Goal: Task Accomplishment & Management: Manage account settings

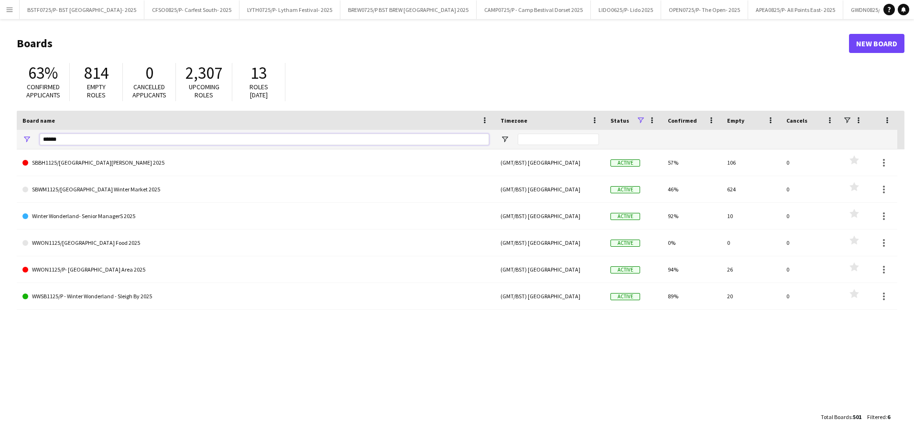
drag, startPoint x: 79, startPoint y: 140, endPoint x: 70, endPoint y: 140, distance: 9.6
click at [70, 140] on input "******" at bounding box center [264, 139] width 449 height 11
type input "*"
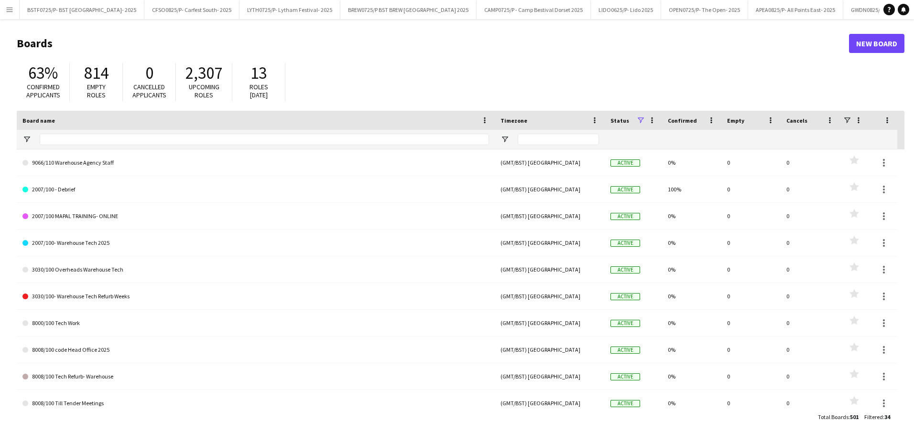
click at [5, 9] on button "Menu" at bounding box center [9, 9] width 19 height 19
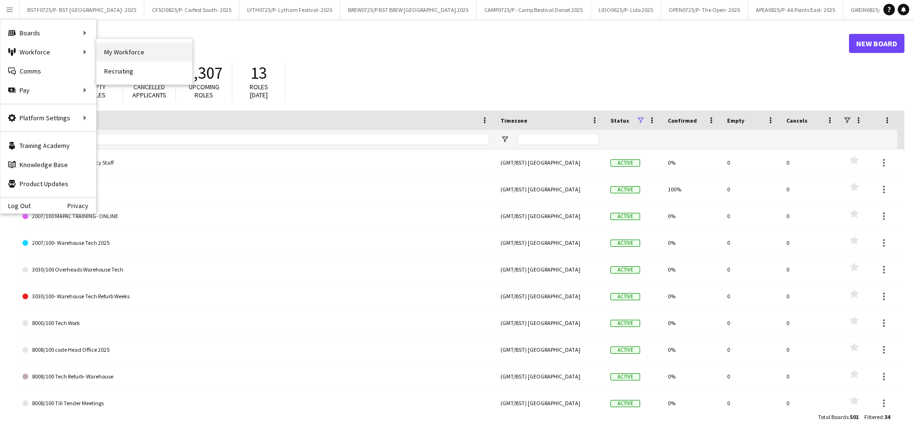
click at [118, 52] on link "My Workforce" at bounding box center [145, 52] width 96 height 19
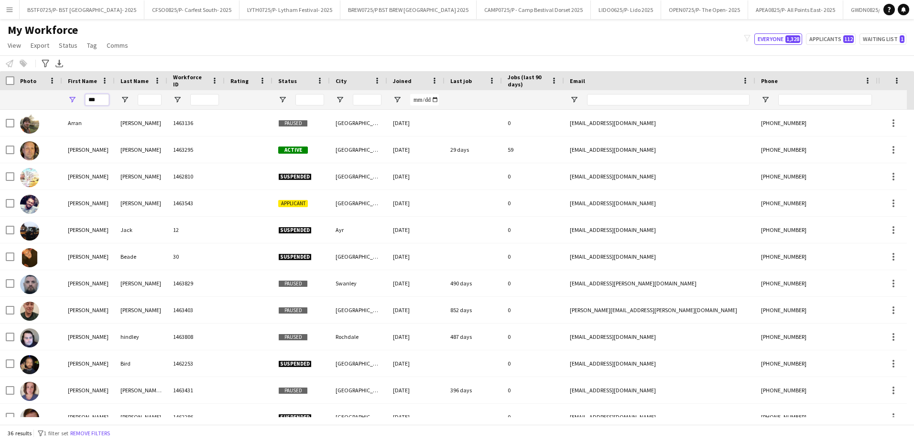
click at [95, 102] on input "***" at bounding box center [97, 99] width 24 height 11
type input "*"
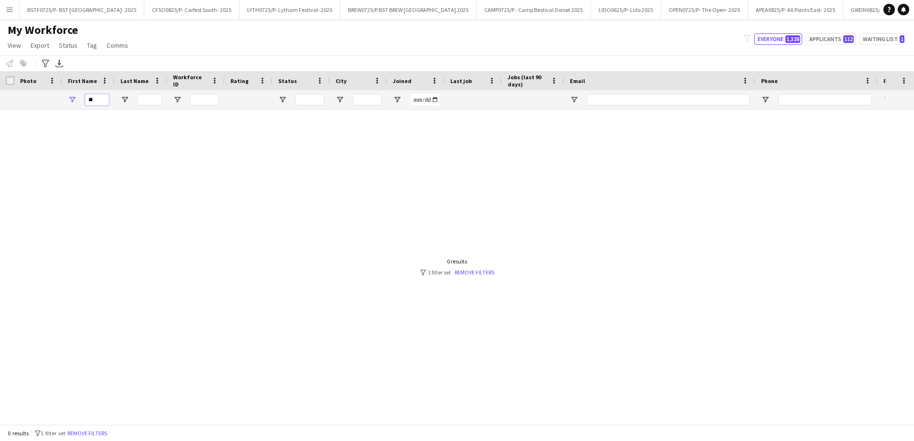
type input "*"
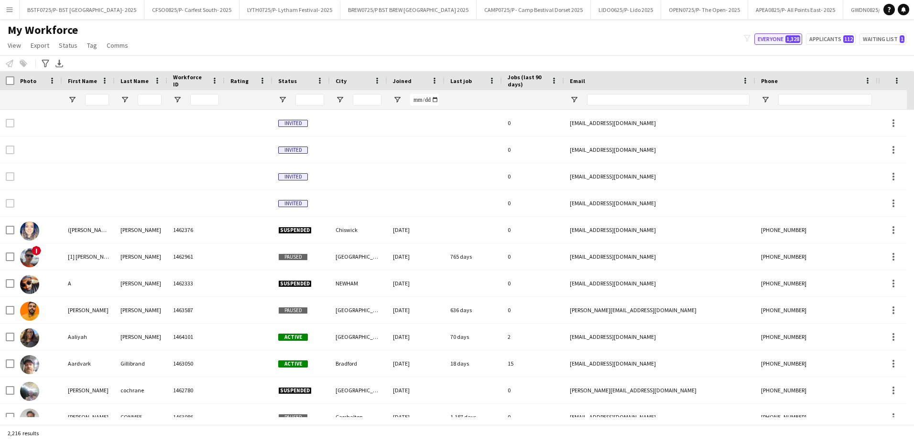
click at [785, 36] on button "Everyone 1,328" at bounding box center [778, 38] width 48 height 11
type input "**********"
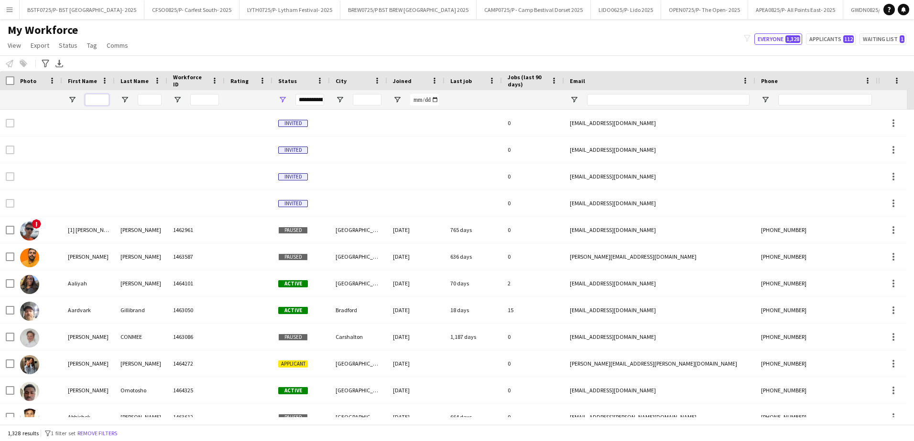
click at [93, 98] on input "First Name Filter Input" at bounding box center [97, 99] width 24 height 11
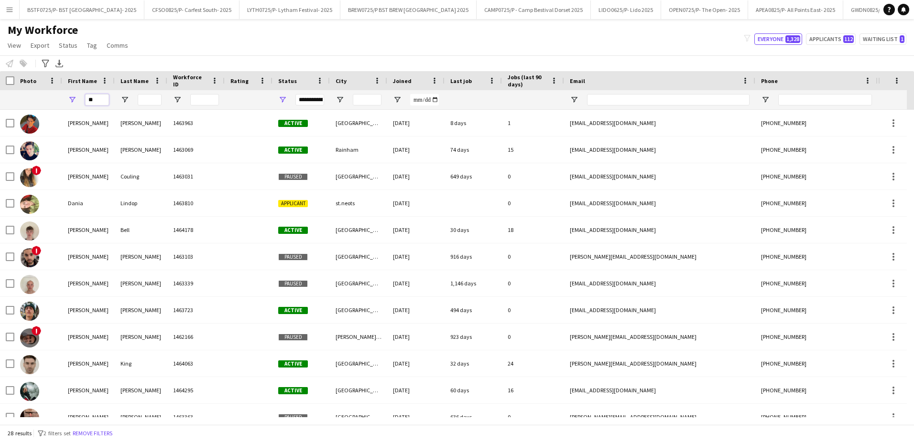
type input "*"
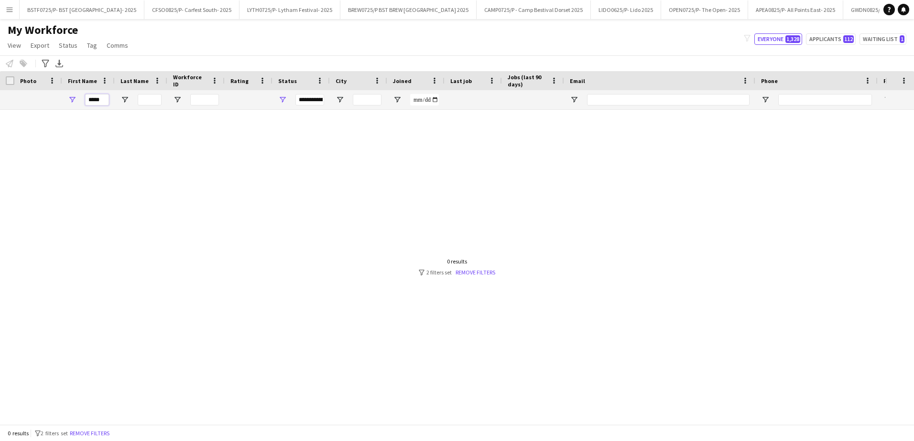
type input "*****"
click at [15, 4] on button "Menu" at bounding box center [9, 9] width 19 height 19
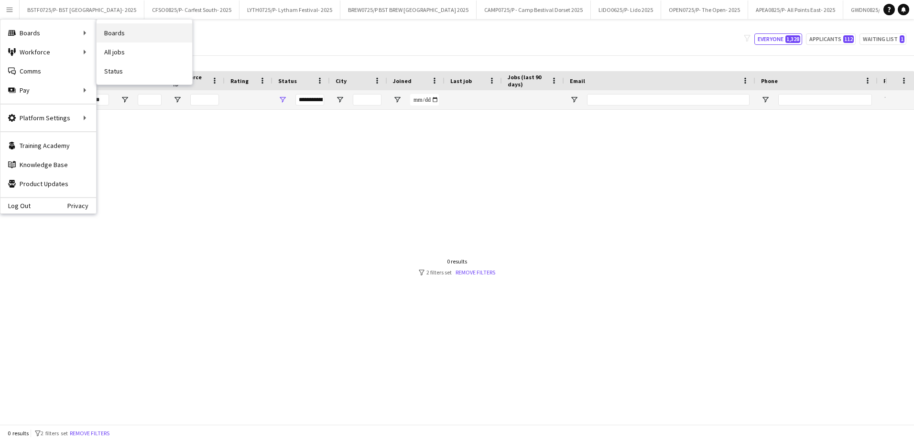
click at [122, 25] on link "Boards" at bounding box center [145, 32] width 96 height 19
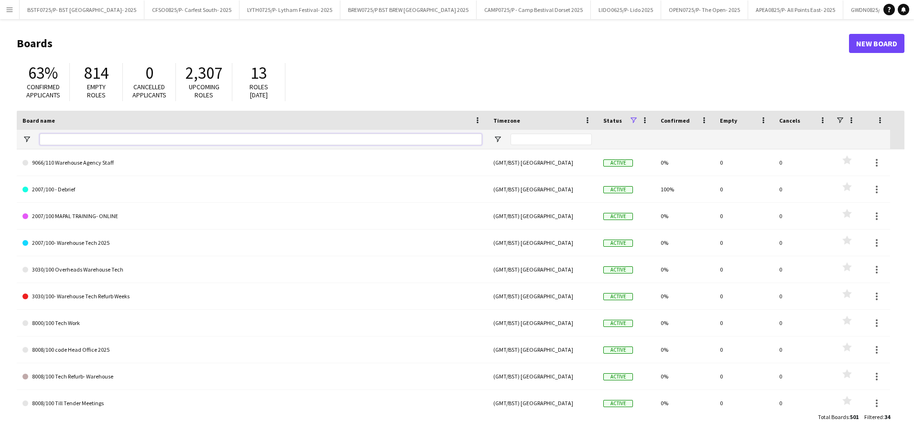
click at [79, 139] on input "Board name Filter Input" at bounding box center [261, 139] width 442 height 11
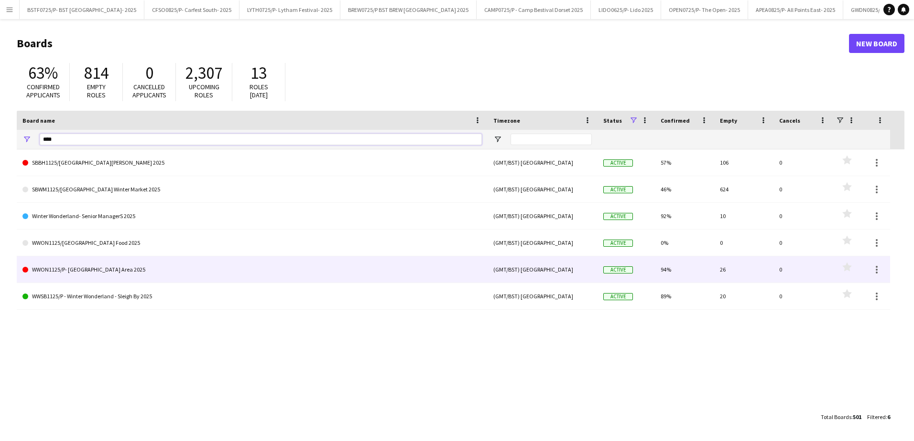
type input "****"
click at [161, 270] on link "WWON1125/P- [GEOGRAPHIC_DATA] Area 2025" at bounding box center [251, 270] width 459 height 27
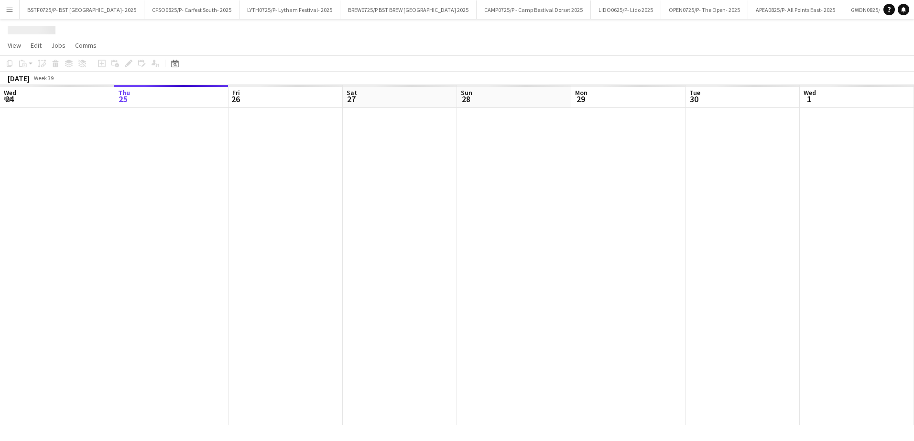
scroll to position [0, 1430]
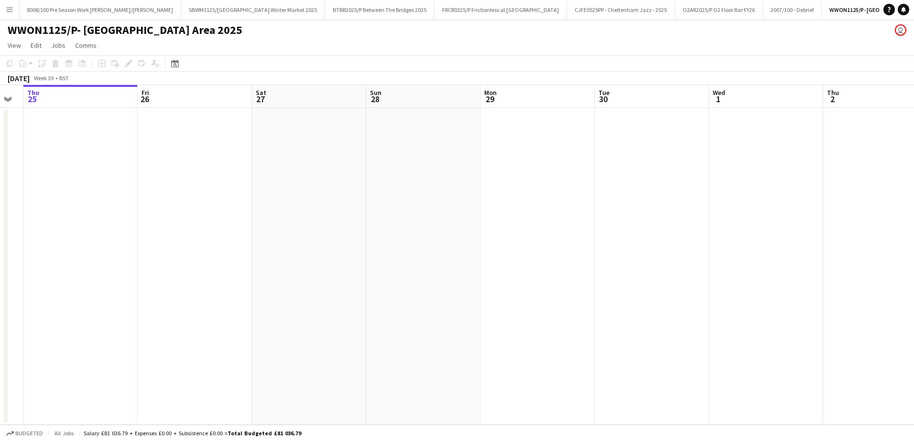
drag, startPoint x: 485, startPoint y: 271, endPoint x: 265, endPoint y: 259, distance: 220.6
click at [106, 278] on app-calendar-viewport "Mon 22 Tue 23 Wed 24 Thu 25 Fri 26 Sat 27 Sun 28 Mon 29 Tue 30 Wed 1 Thu 2 Fri …" at bounding box center [457, 255] width 914 height 340
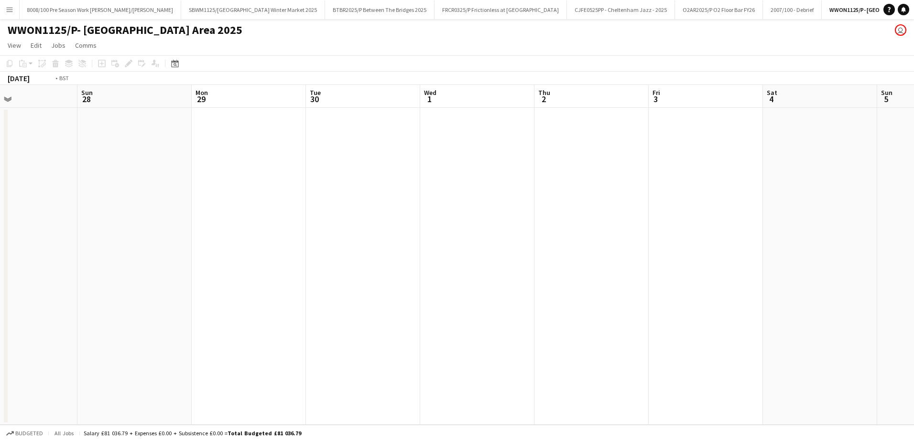
drag, startPoint x: 526, startPoint y: 268, endPoint x: 319, endPoint y: 257, distance: 207.2
click at [175, 269] on app-calendar-viewport "Wed 24 Thu 25 Fri 26 Sat 27 Sun 28 Mon 29 Tue 30 Wed 1 Thu 2 Fri 3 Sat 4 Sun 5 …" at bounding box center [457, 255] width 914 height 340
click at [0, 270] on html "Menu Boards Boards Boards All jobs Status Workforce Workforce My Workforce Recr…" at bounding box center [457, 220] width 914 height 441
drag, startPoint x: 435, startPoint y: 268, endPoint x: 256, endPoint y: 273, distance: 179.3
click at [0, 281] on html "Menu Boards Boards Boards All jobs Status Workforce Workforce My Workforce Recr…" at bounding box center [457, 220] width 914 height 441
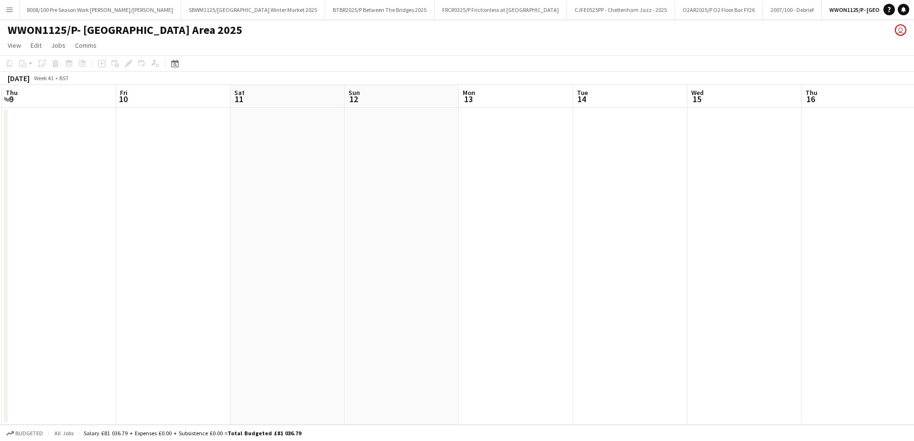
click at [0, 287] on html "Menu Boards Boards Boards All jobs Status Workforce Workforce My Workforce Recr…" at bounding box center [457, 220] width 914 height 441
drag, startPoint x: 347, startPoint y: 281, endPoint x: 387, endPoint y: 258, distance: 46.5
click at [21, 282] on app-calendar-viewport "Thu 9 Fri 10 Sat 11 Sun 12 Mon 13 Tue 14 Wed 15 Thu 16 Fri 17 Sat 18 Sun 19 Mon…" at bounding box center [457, 255] width 914 height 340
drag, startPoint x: 387, startPoint y: 258, endPoint x: 45, endPoint y: 267, distance: 342.2
click at [160, 272] on app-calendar-viewport "Sun 12 Mon 13 Tue 14 Wed 15 Thu 16 Fri 17 Sat 18 Sun 19 Mon 20 Tue 21 Wed 22 Th…" at bounding box center [457, 255] width 914 height 340
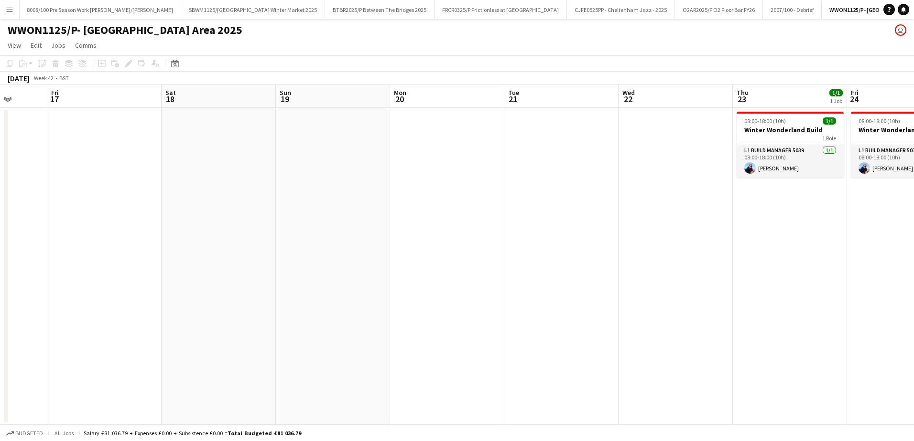
drag, startPoint x: 439, startPoint y: 262, endPoint x: 5, endPoint y: 268, distance: 433.4
click at [74, 269] on app-calendar-viewport "Tue 14 Wed 15 Thu 16 Fri 17 Sat 18 Sun 19 Mon 20 Tue 21 Wed 22 Thu 23 1/1 1 Job…" at bounding box center [457, 255] width 914 height 340
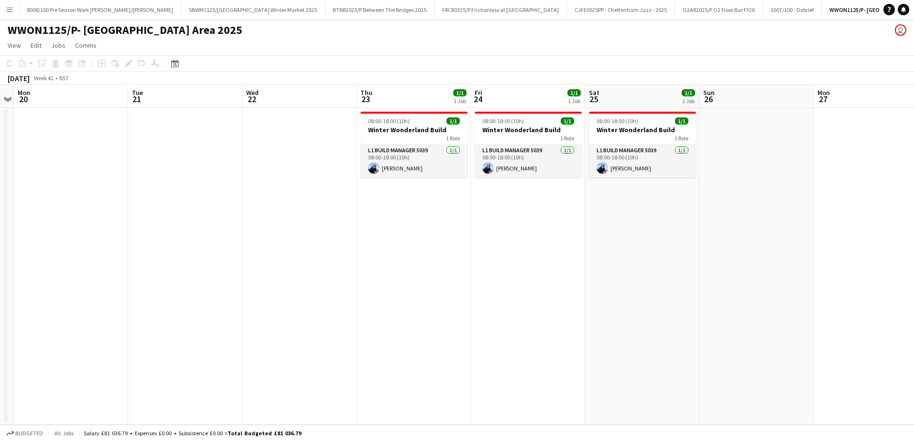
drag, startPoint x: 343, startPoint y: 252, endPoint x: 328, endPoint y: 253, distance: 14.4
click at [329, 253] on app-calendar-viewport "Fri 17 Sat 18 Sun 19 Mon 20 Tue 21 Wed 22 Thu 23 1/1 1 Job Fri 24 1/1 1 Job Sat…" at bounding box center [457, 255] width 914 height 340
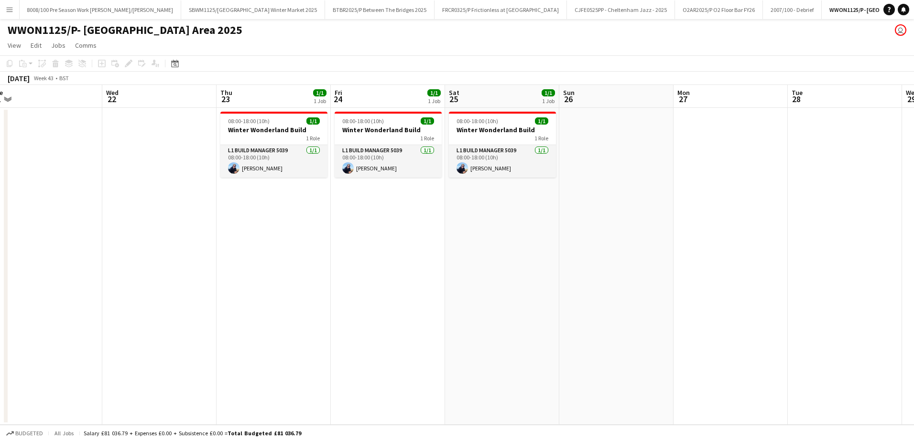
drag, startPoint x: 493, startPoint y: 283, endPoint x: 344, endPoint y: 286, distance: 148.6
click at [344, 286] on app-calendar-viewport "Sat 18 Sun 19 Mon 20 Tue 21 Wed 22 Thu 23 1/1 1 Job Fri 24 1/1 1 Job Sat 25 1/1…" at bounding box center [457, 255] width 914 height 340
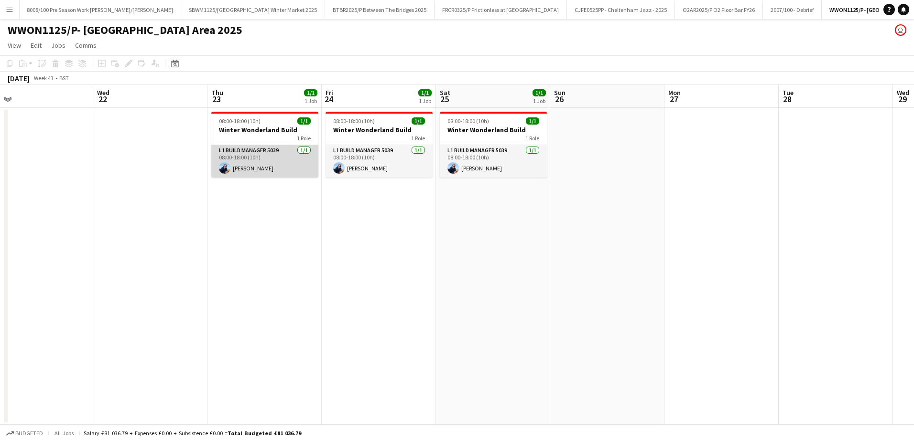
click at [281, 167] on app-card-role "L1 Build Manager 5039 [DATE] 08:00-18:00 (10h) [PERSON_NAME]" at bounding box center [264, 161] width 107 height 32
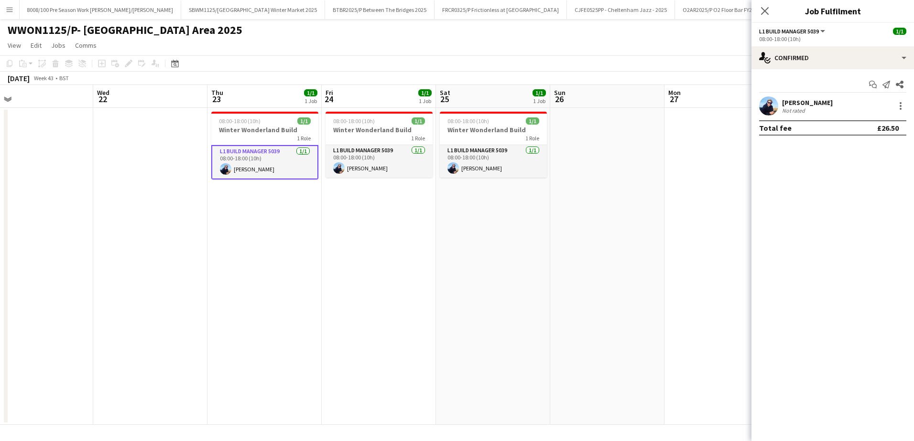
click at [816, 108] on div "Not rated" at bounding box center [807, 110] width 51 height 7
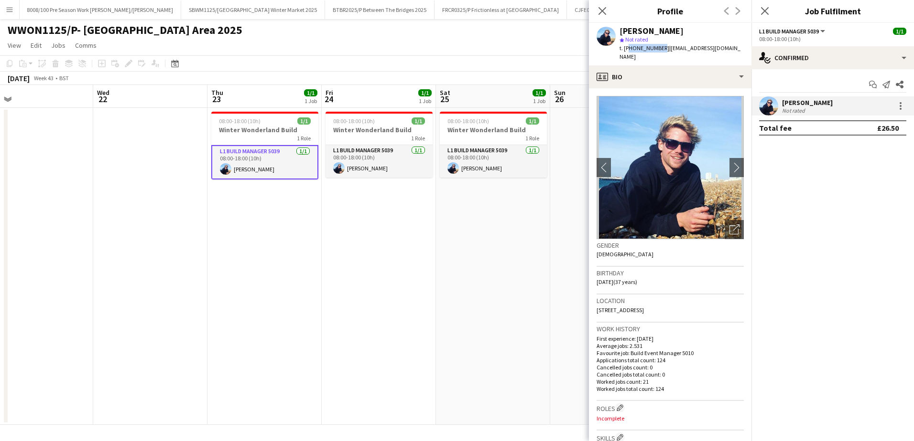
drag, startPoint x: 658, startPoint y: 48, endPoint x: 627, endPoint y: 48, distance: 31.1
click at [627, 48] on span "t. [PHONE_NUMBER]" at bounding box center [644, 47] width 50 height 7
copy span "07908108138"
click at [730, 162] on app-icon "chevron-right" at bounding box center [736, 167] width 15 height 10
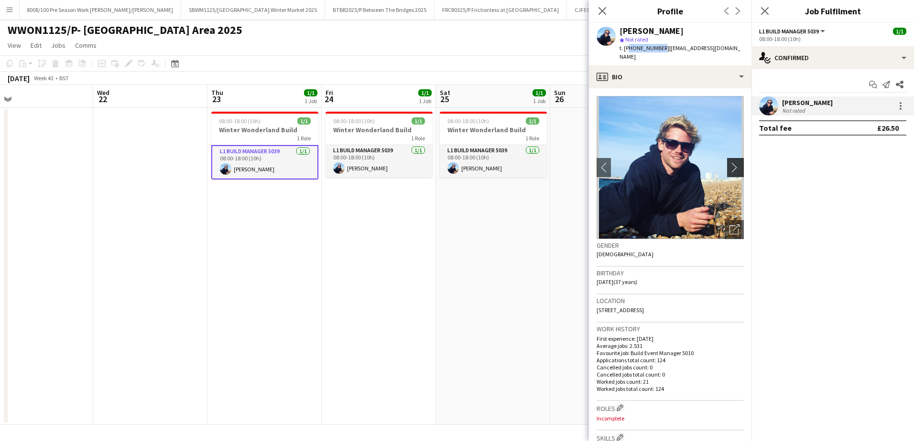
click at [730, 162] on app-icon "chevron-right" at bounding box center [736, 167] width 15 height 10
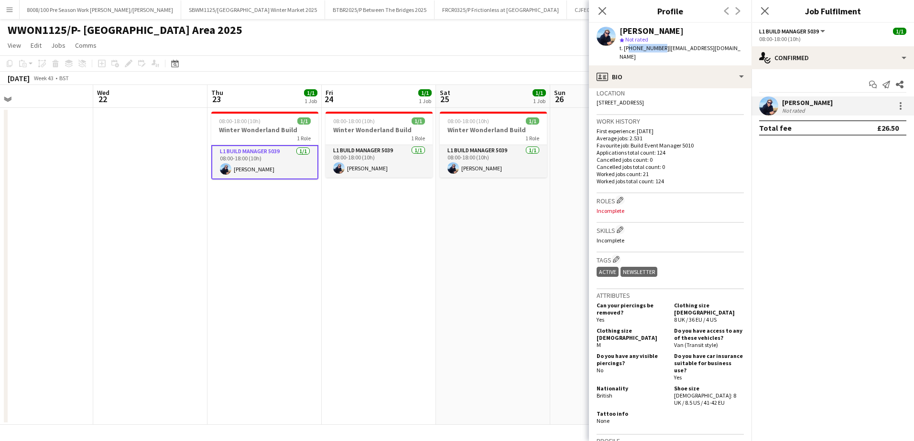
scroll to position [174, 0]
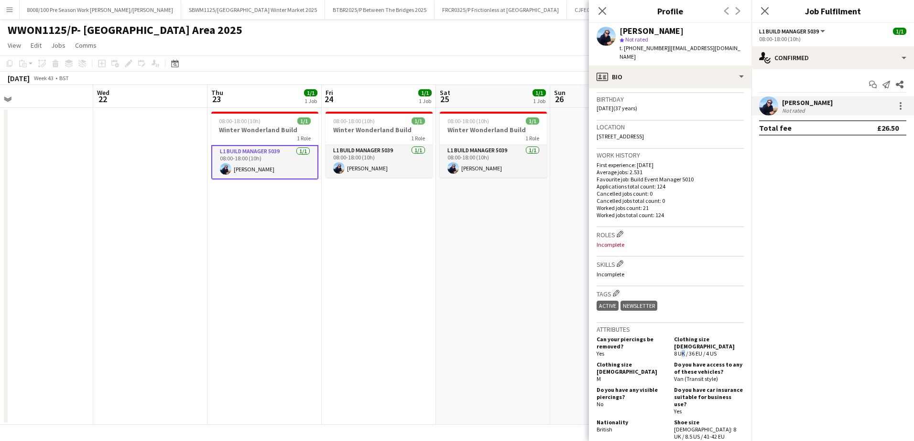
click at [678, 349] on div "Can your piercings be removed? Yes Clothing size [DEMOGRAPHIC_DATA] 8 UK / 36 E…" at bounding box center [669, 347] width 147 height 23
drag, startPoint x: 364, startPoint y: 252, endPoint x: 458, endPoint y: 217, distance: 101.0
click at [364, 251] on app-date-cell "08:00-18:00 (10h) 1/1 Winter Wonderland Build 1 Role L1 Build Manager 5039 [DAT…" at bounding box center [379, 266] width 114 height 317
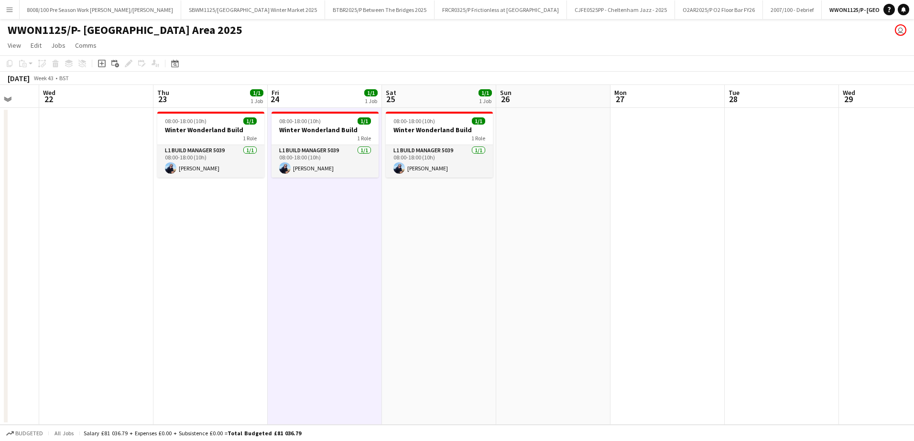
scroll to position [0, 323]
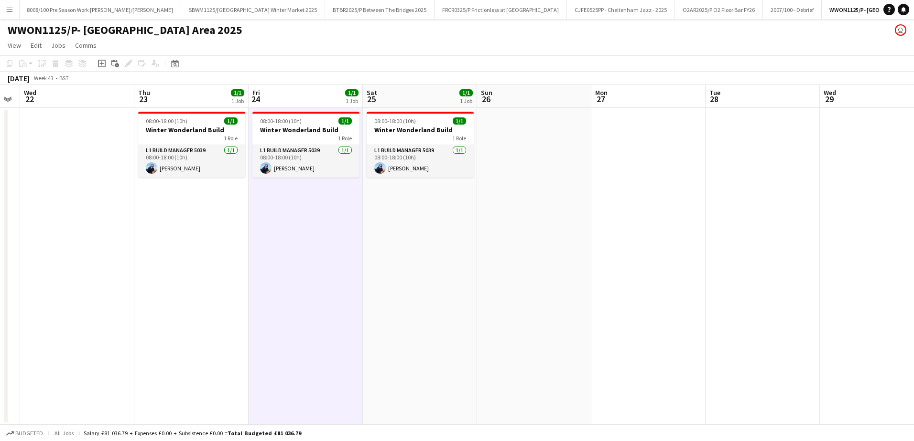
drag, startPoint x: 524, startPoint y: 247, endPoint x: 451, endPoint y: 250, distance: 73.7
click at [451, 250] on app-calendar-viewport "Sun 19 Mon 20 Tue 21 Wed 22 Thu 23 1/1 1 Job Fri 24 1/1 1 Job Sat 25 1/1 1 Job …" at bounding box center [457, 255] width 914 height 340
click at [283, 128] on h3 "Winter Wonderland Build" at bounding box center [305, 130] width 107 height 9
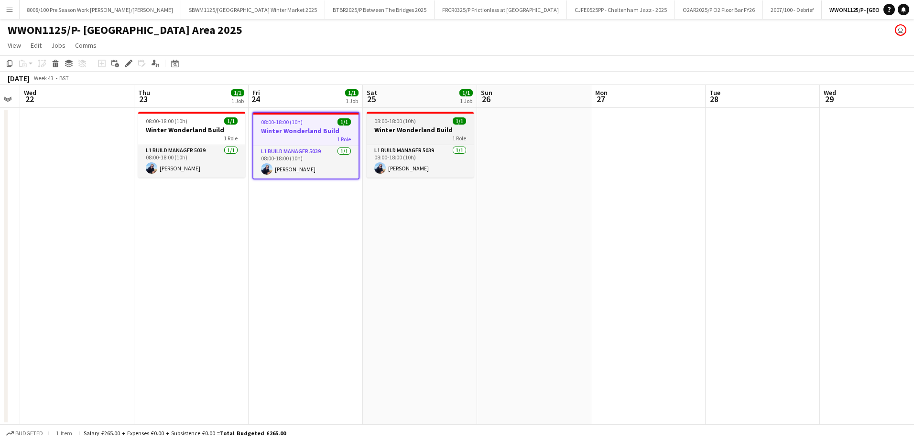
click at [395, 135] on div "1 Role" at bounding box center [419, 138] width 107 height 8
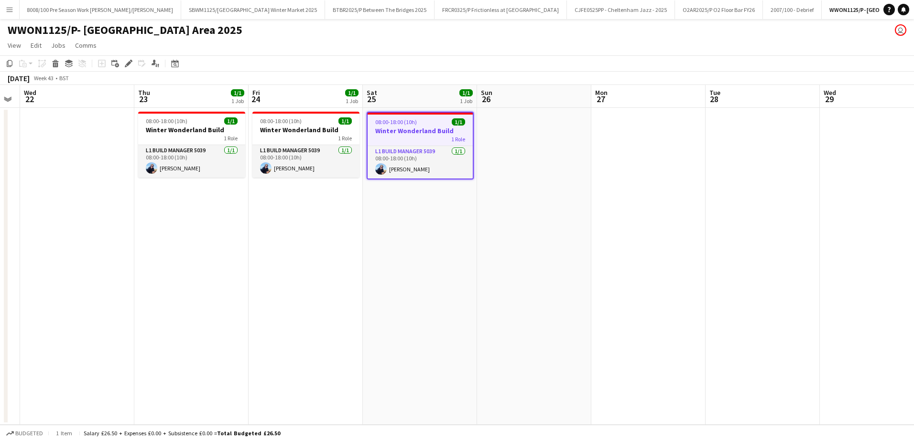
click at [368, 329] on app-date-cell "08:00-18:00 (10h) 1/1 Winter Wonderland Build 1 Role L1 Build Manager 5039 [DAT…" at bounding box center [420, 266] width 114 height 317
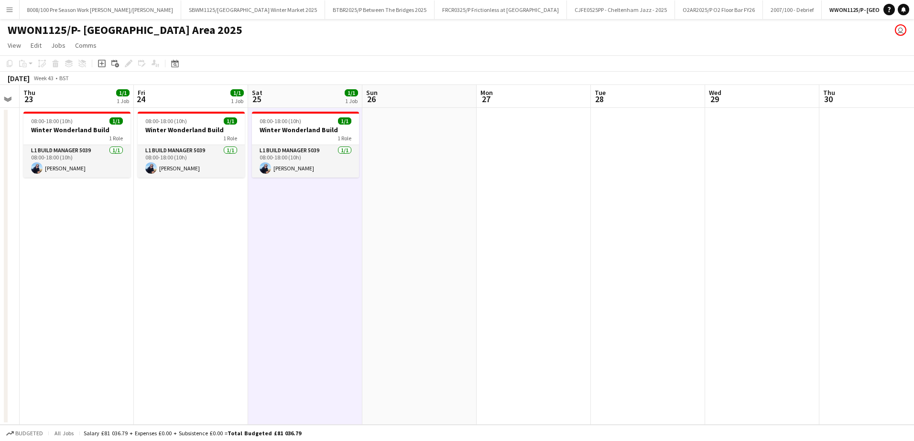
drag, startPoint x: 577, startPoint y: 286, endPoint x: 262, endPoint y: 290, distance: 314.9
click at [292, 296] on app-calendar-viewport "Mon 20 Tue 21 Wed 22 Thu 23 1/1 1 Job Fri 24 1/1 1 Job Sat 25 1/1 1 Job Sun 26 …" at bounding box center [457, 255] width 914 height 340
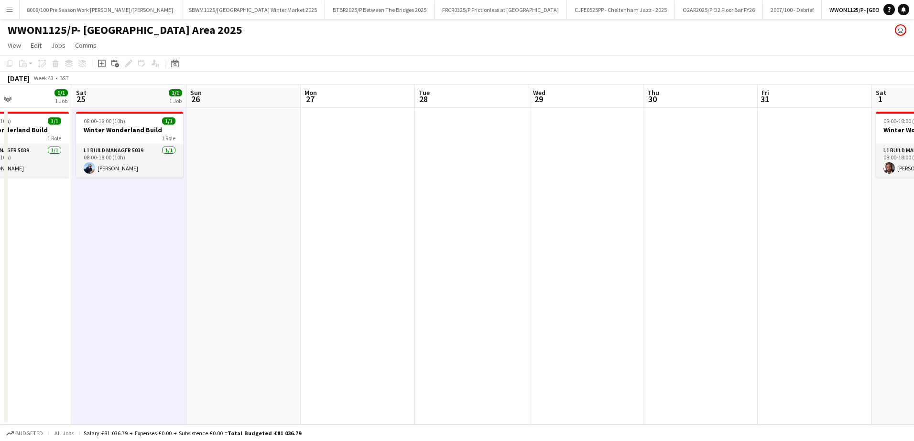
drag, startPoint x: 617, startPoint y: 333, endPoint x: 406, endPoint y: 299, distance: 213.9
click at [420, 307] on app-calendar-viewport "Tue 21 Wed 22 Thu 23 1/1 1 Job Fri 24 1/1 1 Job Sat 25 1/1 1 Job Sun 26 Mon 27 …" at bounding box center [457, 255] width 914 height 340
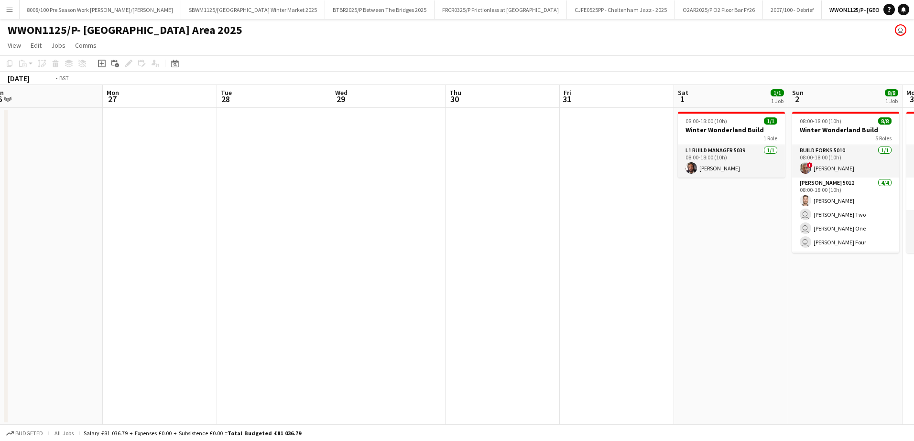
drag, startPoint x: 604, startPoint y: 341, endPoint x: 445, endPoint y: 333, distance: 159.8
click at [496, 341] on app-calendar-viewport "Fri 24 1/1 1 Job Sat 25 1/1 1 Job Sun 26 Mon 27 Tue 28 Wed 29 Thu 30 Fri 31 Sat…" at bounding box center [457, 255] width 914 height 340
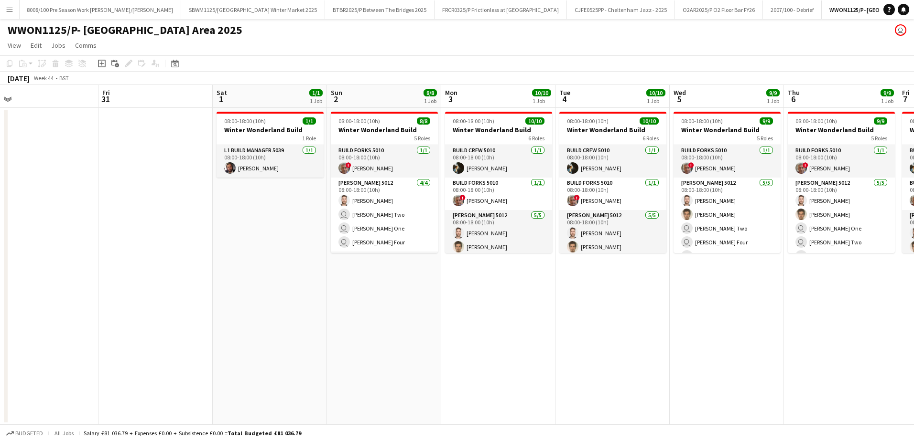
drag, startPoint x: 741, startPoint y: 366, endPoint x: 293, endPoint y: 324, distance: 449.2
click at [293, 324] on app-calendar-viewport "Mon 27 Tue 28 Wed 29 Thu 30 Fri 31 Sat 1 1/1 1 Job Sun 2 8/8 1 Job Mon 3 10/10 …" at bounding box center [457, 255] width 914 height 340
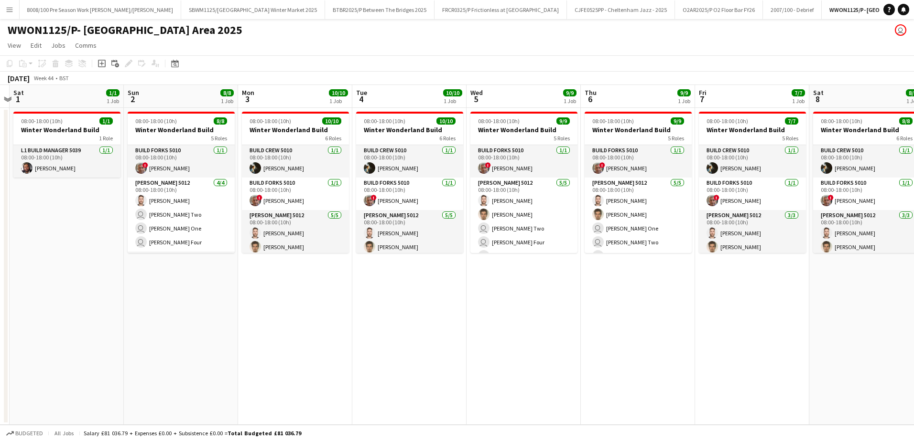
scroll to position [0, 321]
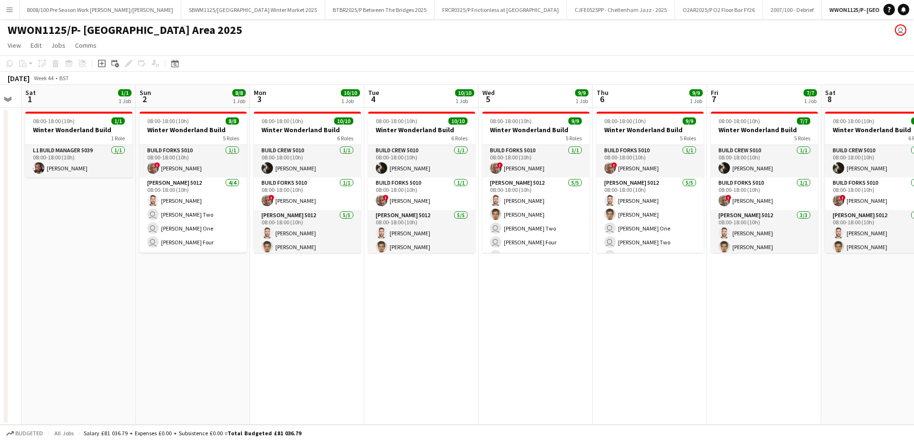
drag, startPoint x: 319, startPoint y: 374, endPoint x: 245, endPoint y: 391, distance: 76.5
click at [245, 391] on app-calendar-viewport "Wed 29 Thu 30 Fri 31 Sat 1 1/1 1 Job Sun 2 8/8 1 Job Mon 3 10/10 1 Job Tue 4 10…" at bounding box center [457, 255] width 914 height 340
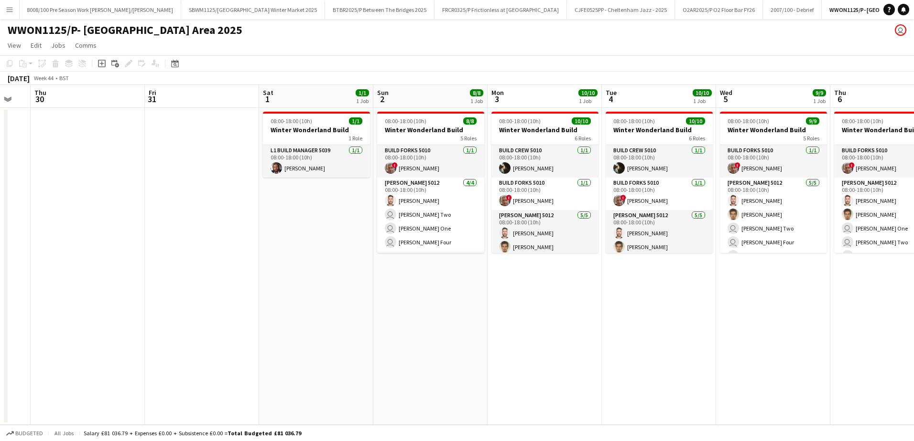
scroll to position [0, 244]
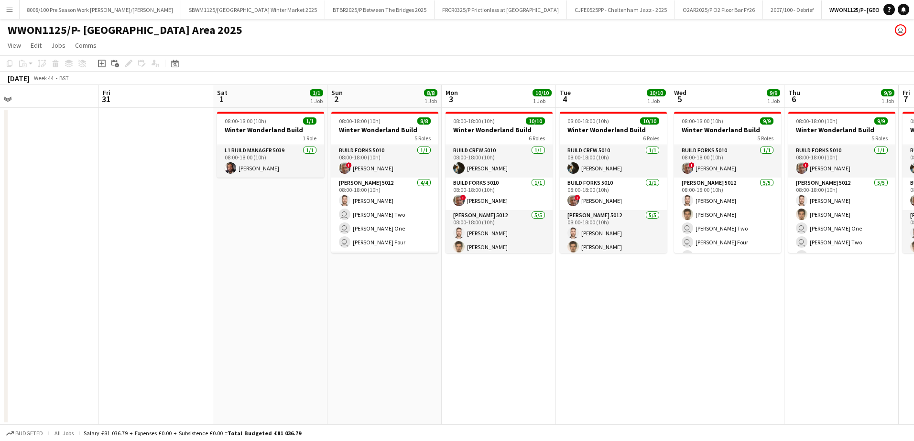
drag, startPoint x: 187, startPoint y: 399, endPoint x: 379, endPoint y: 353, distance: 197.0
click at [379, 353] on app-calendar-viewport "Tue 28 Wed 29 Thu 30 Fri 31 Sat 1 1/1 1 Job Sun 2 8/8 1 Job Mon 3 10/10 1 Job T…" at bounding box center [457, 255] width 914 height 340
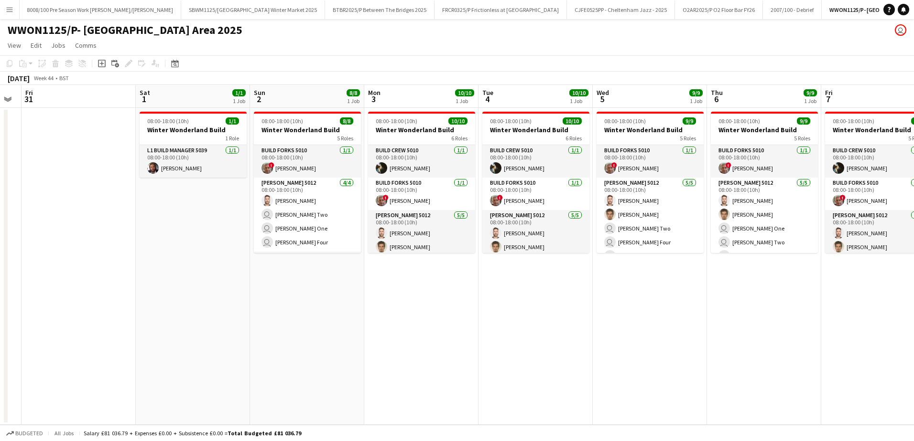
scroll to position [0, 291]
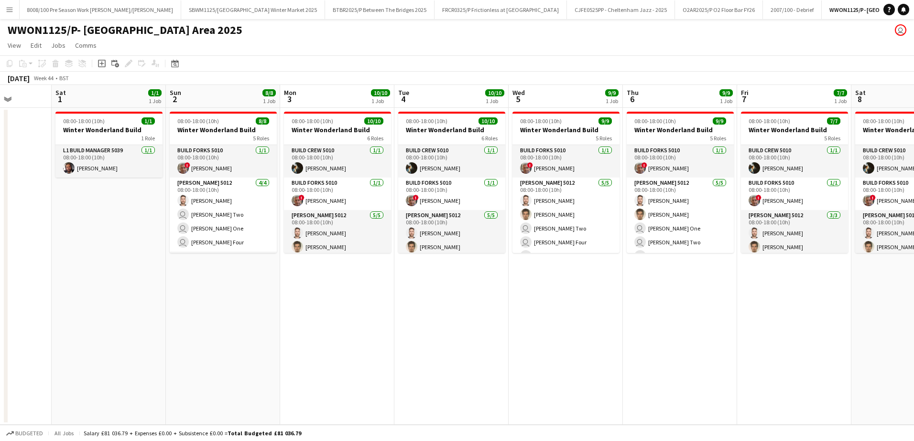
drag, startPoint x: 583, startPoint y: 292, endPoint x: 421, endPoint y: 307, distance: 162.2
click at [421, 307] on app-calendar-viewport "Wed 29 Thu 30 Fri 31 Sat 1 1/1 1 Job Sun 2 8/8 1 Job Mon 3 10/10 1 Job Tue 4 10…" at bounding box center [457, 255] width 914 height 340
click at [333, 158] on app-card-role "Build Crew 5010 [DATE] 08:00-18:00 (10h) [PERSON_NAME]" at bounding box center [337, 161] width 107 height 32
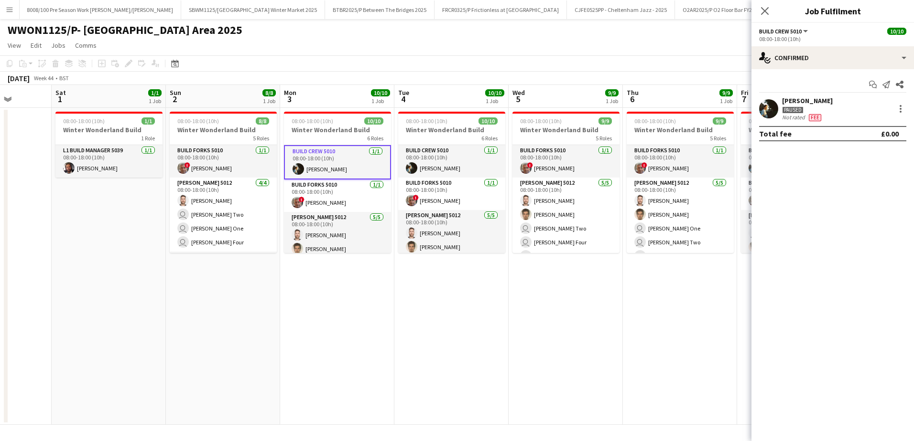
click at [798, 107] on div "Paused" at bounding box center [793, 110] width 22 height 7
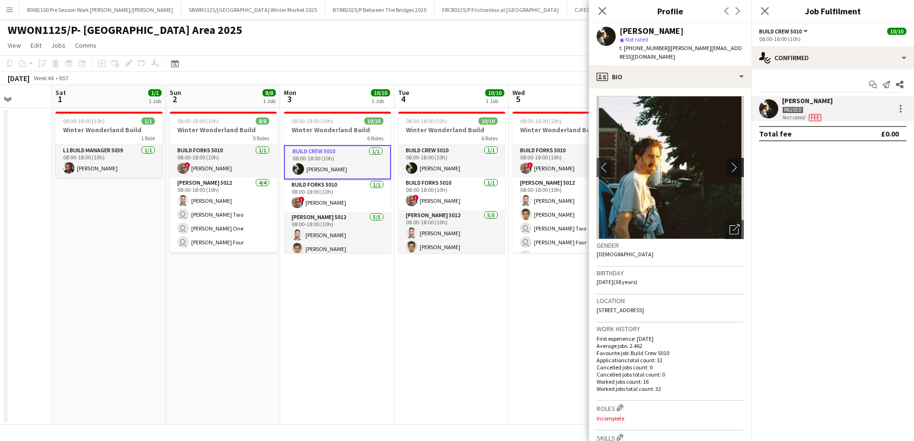
click at [727, 166] on button "chevron-right" at bounding box center [736, 167] width 19 height 19
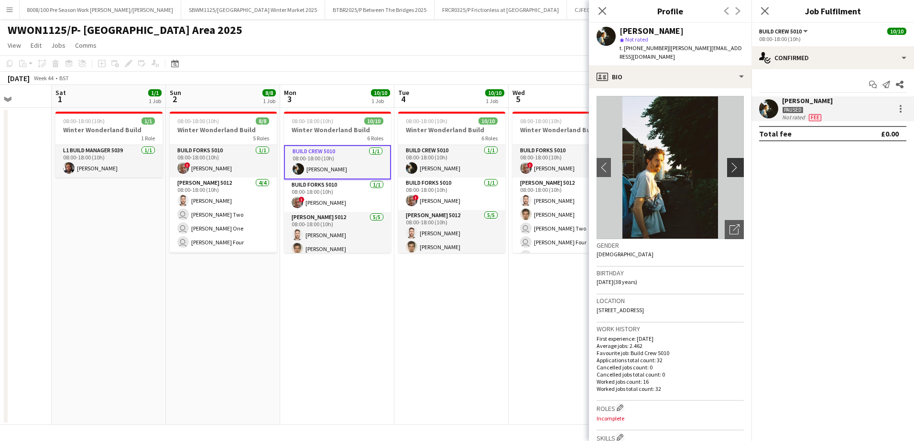
click at [729, 162] on app-icon "chevron-right" at bounding box center [736, 167] width 15 height 10
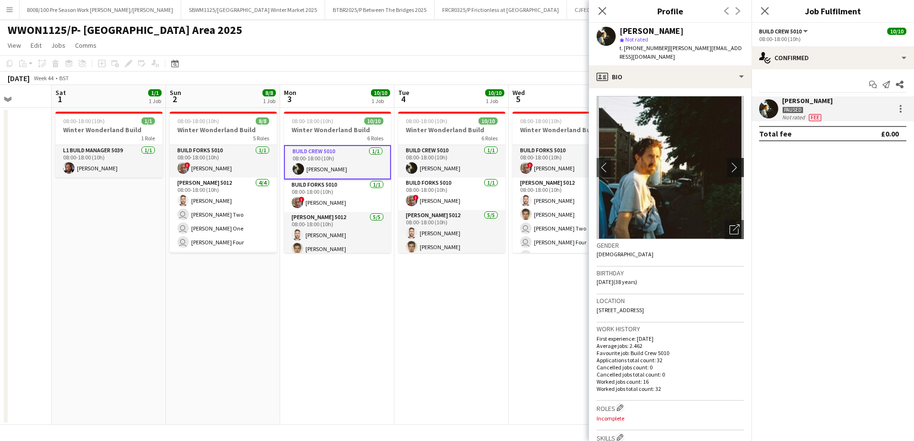
click at [729, 162] on app-icon "chevron-right" at bounding box center [736, 167] width 15 height 10
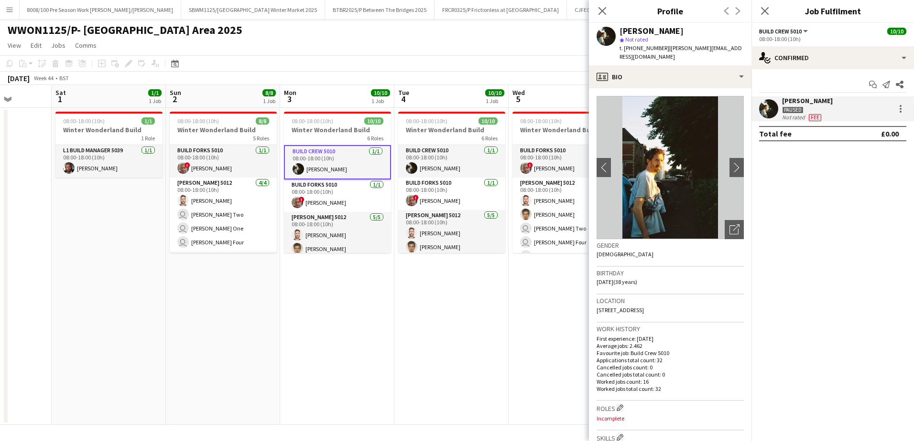
click at [401, 381] on app-date-cell "08:00-18:00 (10h) 10/10 Winter Wonderland Build 6 Roles Build Crew 5010 [DATE] …" at bounding box center [451, 266] width 114 height 317
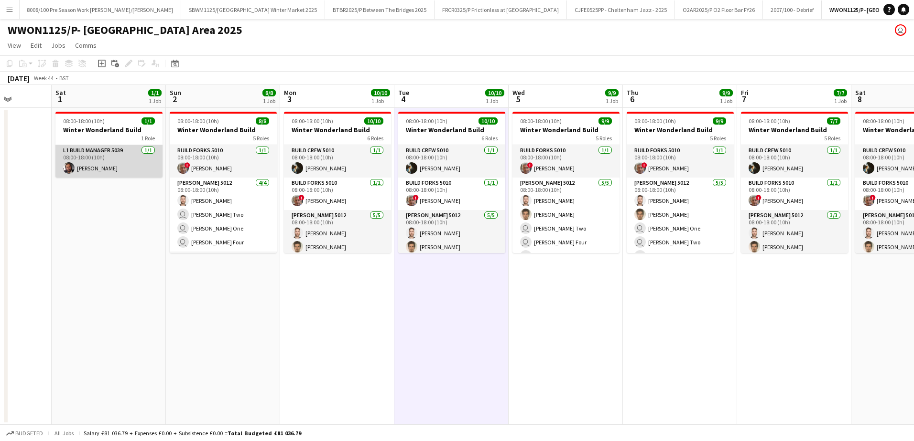
click at [71, 168] on app-user-avatar at bounding box center [68, 167] width 11 height 11
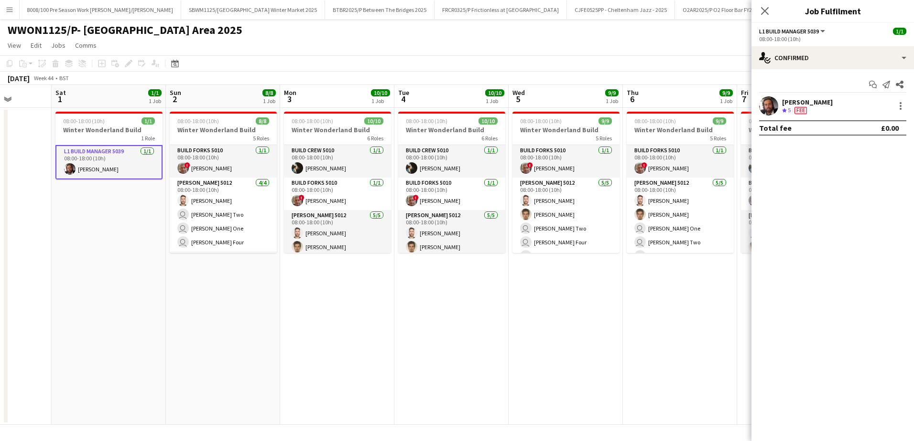
click at [807, 107] on div "Fee" at bounding box center [800, 111] width 16 height 8
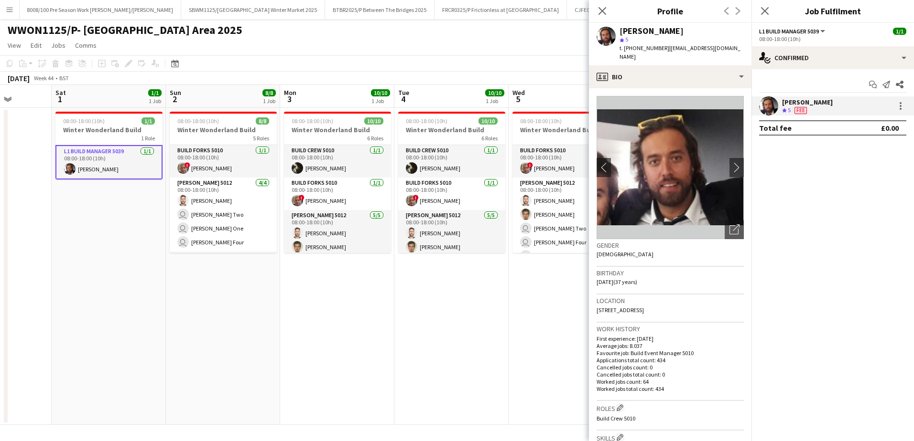
click at [525, 351] on app-date-cell "08:00-18:00 (10h) 9/9 Winter Wonderland Build 5 Roles Build Forks 5010 [DATE] 0…" at bounding box center [565, 266] width 114 height 317
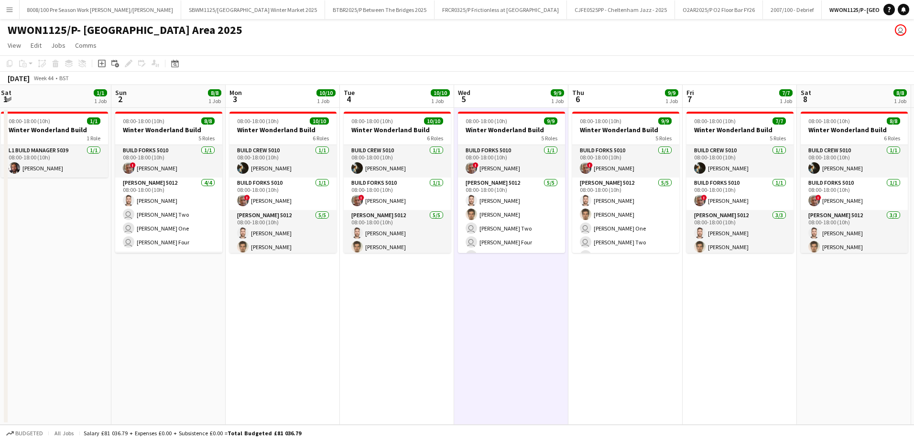
drag, startPoint x: 464, startPoint y: 366, endPoint x: 409, endPoint y: 361, distance: 54.7
click at [409, 361] on app-calendar-viewport "Wed 29 Thu 30 Fri 31 Sat 1 1/1 1 Job Sun 2 8/8 1 Job Mon 3 10/10 1 Job Tue 4 10…" at bounding box center [457, 255] width 914 height 340
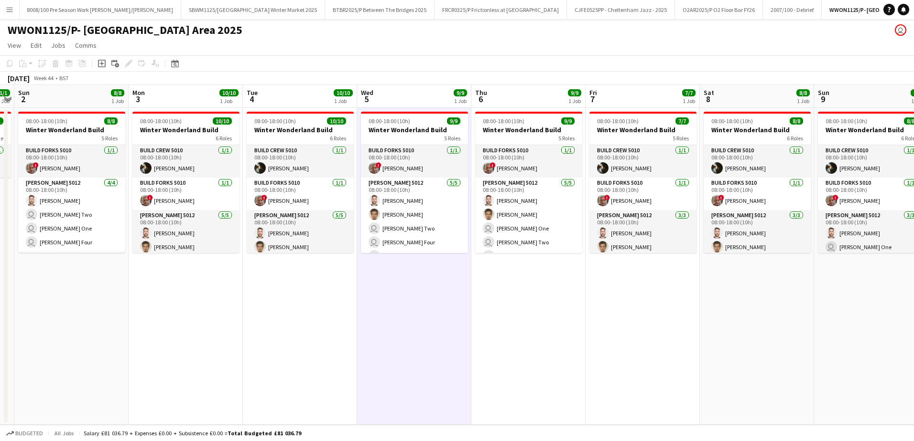
drag, startPoint x: 494, startPoint y: 374, endPoint x: 393, endPoint y: 375, distance: 100.8
click at [393, 375] on app-calendar-viewport "Thu 30 Fri 31 Sat 1 1/1 1 Job Sun 2 8/8 1 Job Mon 3 10/10 1 Job Tue 4 10/10 1 J…" at bounding box center [457, 255] width 914 height 340
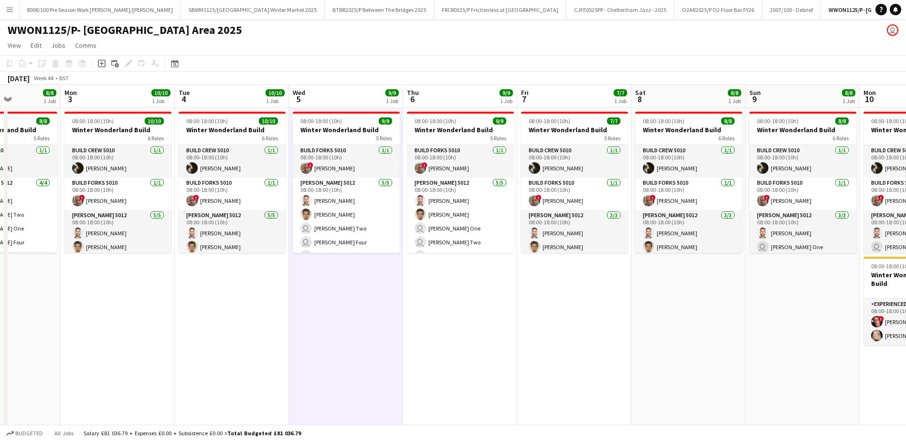
scroll to position [0, 320]
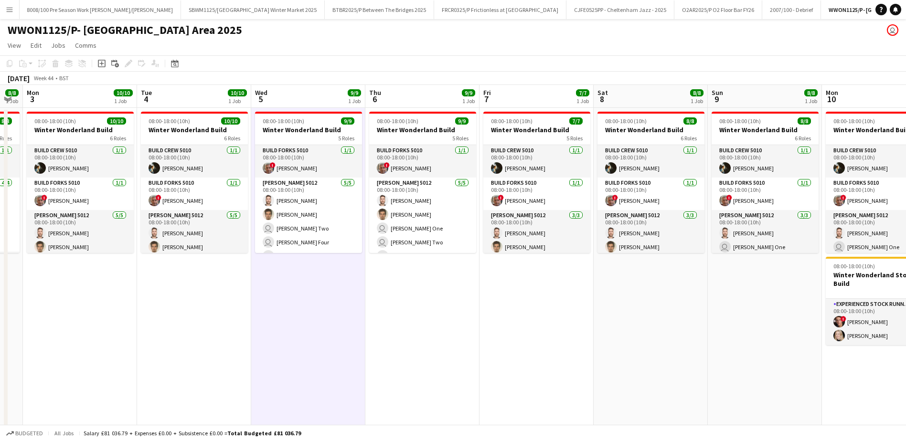
drag, startPoint x: 503, startPoint y: 376, endPoint x: 401, endPoint y: 376, distance: 101.8
click at [401, 376] on app-calendar-viewport "Fri 31 Sat 1 1/1 1 Job Sun 2 8/8 1 Job Mon 3 10/10 1 Job Tue 4 10/10 1 Job Wed …" at bounding box center [453, 264] width 906 height 359
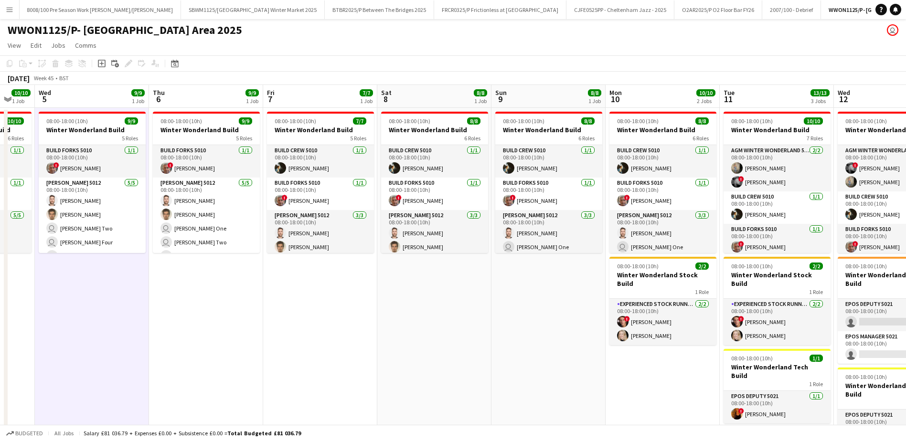
drag, startPoint x: 514, startPoint y: 358, endPoint x: 292, endPoint y: 360, distance: 221.2
click at [292, 360] on app-calendar-viewport "Sun 2 8/8 1 Job Mon 3 10/10 1 Job Tue 4 10/10 1 Job Wed 5 9/9 1 Job Thu 6 9/9 1…" at bounding box center [453, 296] width 906 height 423
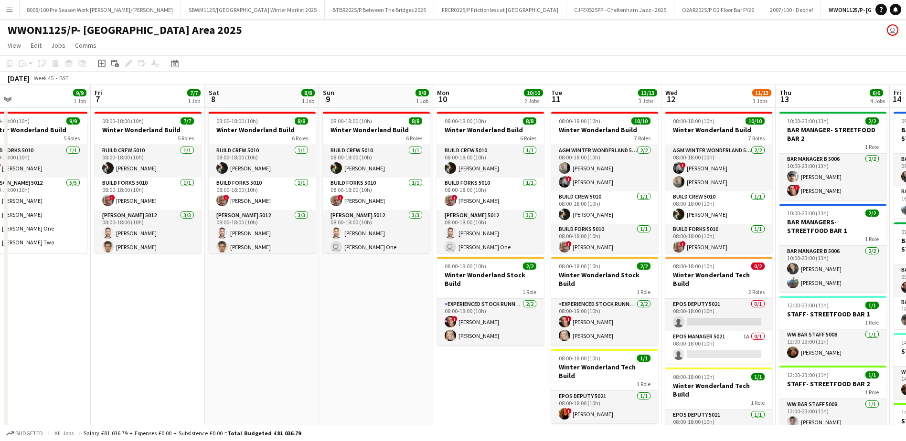
scroll to position [0, 377]
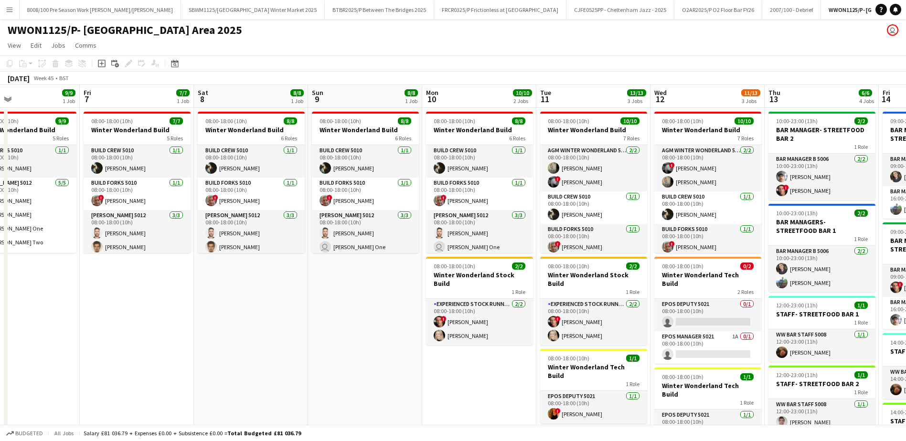
drag, startPoint x: 452, startPoint y: 366, endPoint x: 279, endPoint y: 359, distance: 174.0
click at [279, 359] on app-calendar-viewport "Mon 3 10/10 1 Job Tue 4 10/10 1 Job Wed 5 9/9 1 Job Thu 6 9/9 1 Job Fri 7 7/7 1…" at bounding box center [453, 361] width 906 height 553
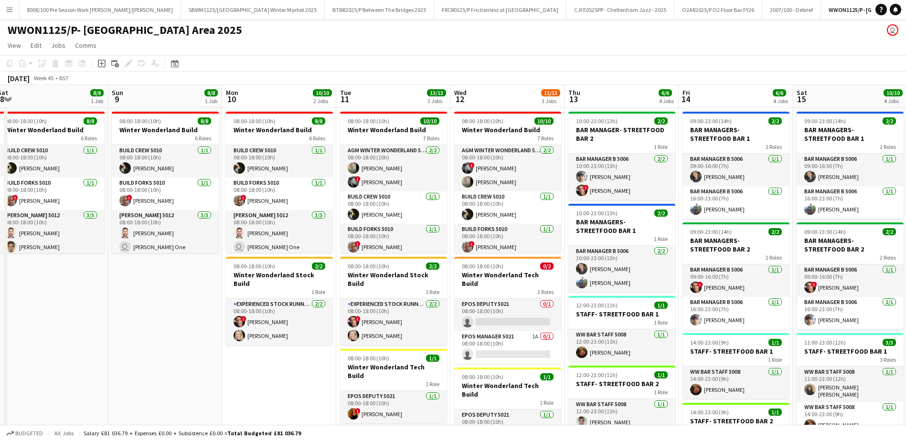
scroll to position [0, 355]
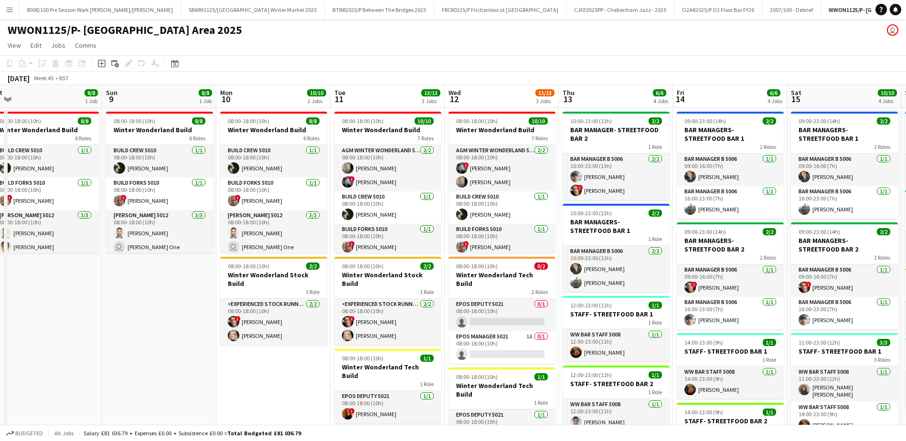
drag, startPoint x: 460, startPoint y: 401, endPoint x: 254, endPoint y: 391, distance: 206.2
click at [254, 391] on app-calendar-viewport "Wed 5 9/9 1 Job Thu 6 9/9 1 Job Fri 7 7/7 1 Job Sat 8 8/8 1 Job Sun 9 8/8 1 Job…" at bounding box center [453, 361] width 906 height 553
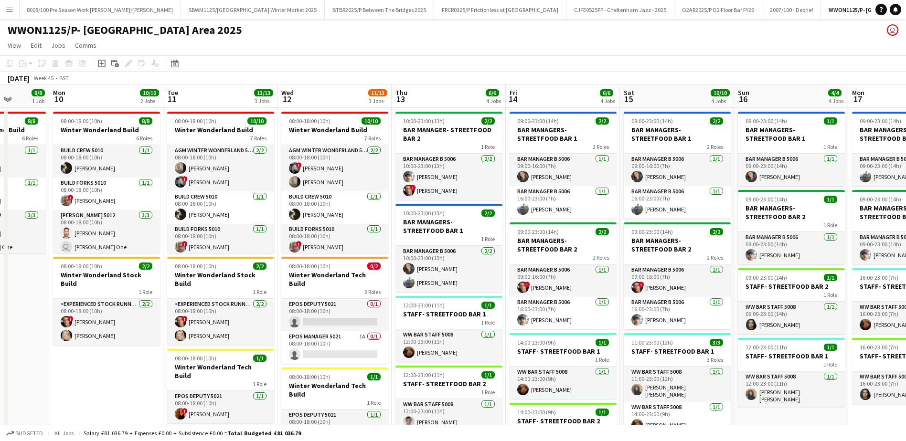
scroll to position [0, 295]
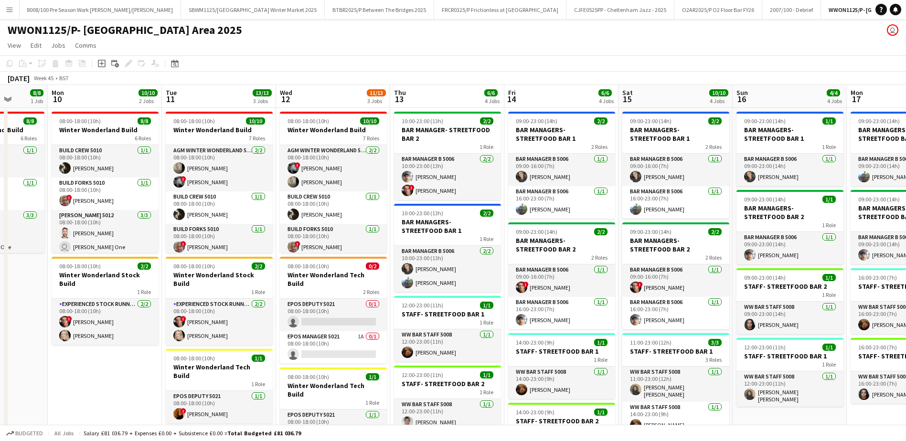
drag, startPoint x: 298, startPoint y: 410, endPoint x: 129, endPoint y: 400, distance: 169.0
click at [129, 400] on app-calendar-viewport "Fri 7 7/7 1 Job Sat 8 8/8 1 Job Sun 9 8/8 1 Job Mon 10 10/10 2 Jobs Tue 11 13/1…" at bounding box center [453, 361] width 906 height 553
click at [206, 393] on app-card-role "EPOS Deputy 5021 [DATE] 08:00-18:00 (10h) ! [PERSON_NAME]" at bounding box center [219, 407] width 107 height 32
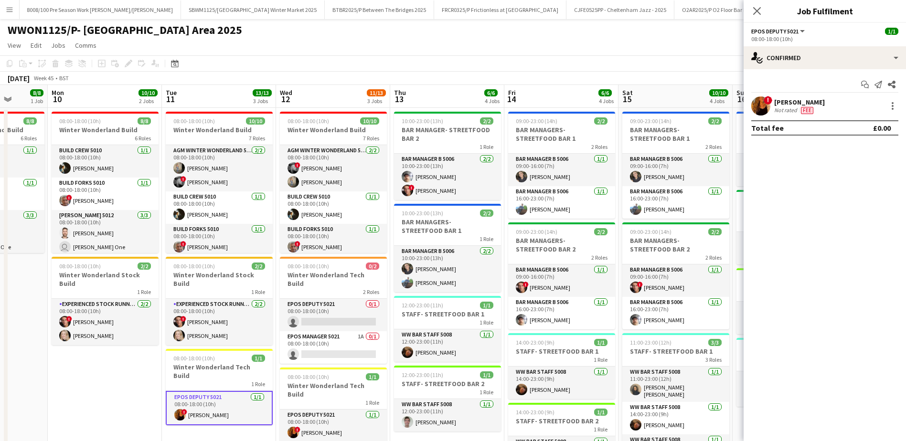
click at [772, 100] on span "!" at bounding box center [768, 100] width 9 height 9
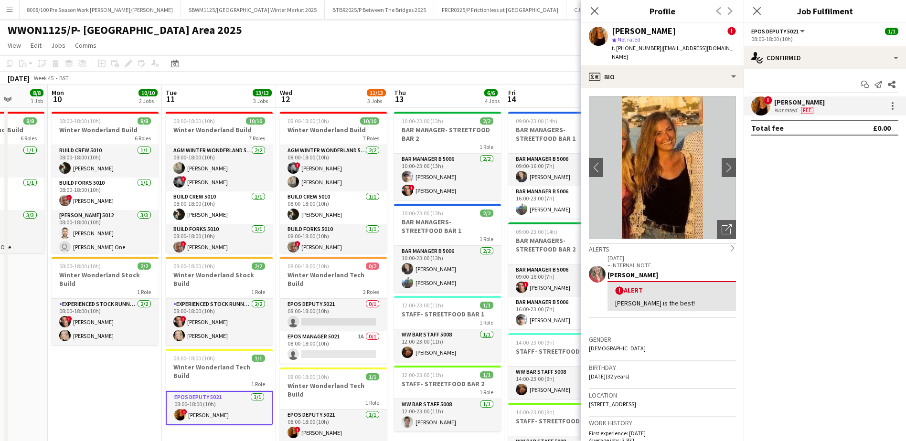
drag, startPoint x: 697, startPoint y: 195, endPoint x: 694, endPoint y: 221, distance: 25.9
drag, startPoint x: 694, startPoint y: 221, endPoint x: 857, endPoint y: 205, distance: 163.2
click at [858, 206] on mat-expansion-panel "check Confirmed Start chat Send notification Share ! [PERSON_NAME] Not rated Fe…" at bounding box center [825, 255] width 162 height 372
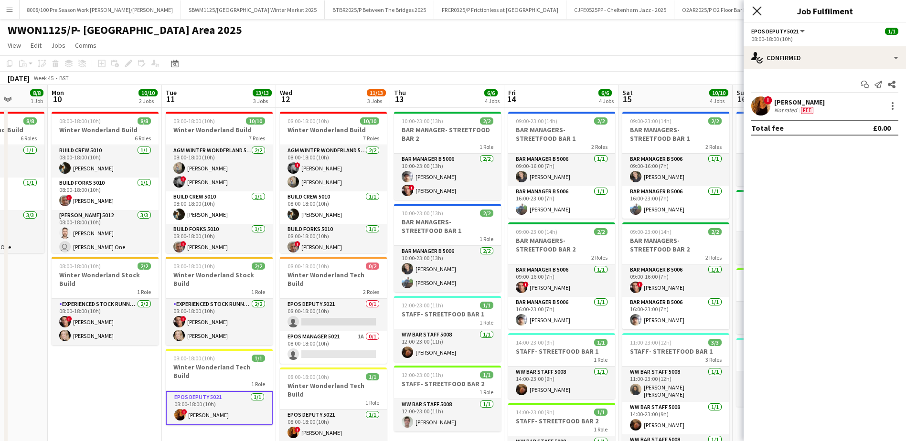
click at [759, 13] on icon at bounding box center [757, 10] width 9 height 9
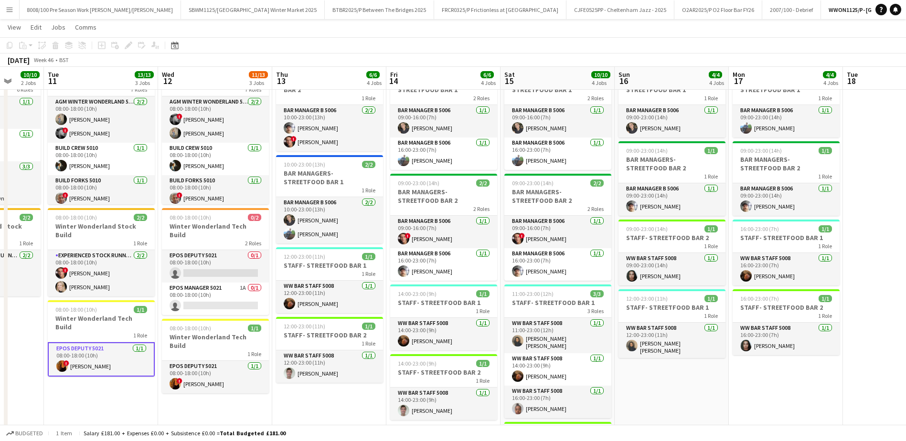
scroll to position [0, 299]
drag, startPoint x: 431, startPoint y: 405, endPoint x: 333, endPoint y: 405, distance: 98.9
click at [333, 405] on app-calendar-viewport "Sat 8 8/8 1 Job Sun 9 8/8 1 Job Mon 10 10/10 2 Jobs Tue 11 13/13 3 Jobs Wed 12 …" at bounding box center [453, 289] width 906 height 600
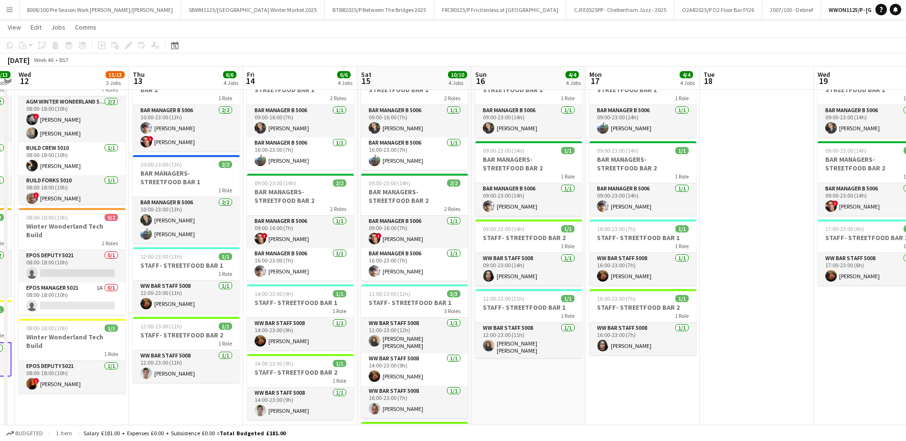
scroll to position [0, 328]
drag, startPoint x: 316, startPoint y: 405, endPoint x: 172, endPoint y: 405, distance: 143.3
click at [172, 405] on app-calendar-viewport "Sun 9 8/8 1 Job Mon 10 10/10 2 Jobs Tue 11 13/13 3 Jobs Wed 12 11/13 3 Jobs Thu…" at bounding box center [453, 289] width 906 height 600
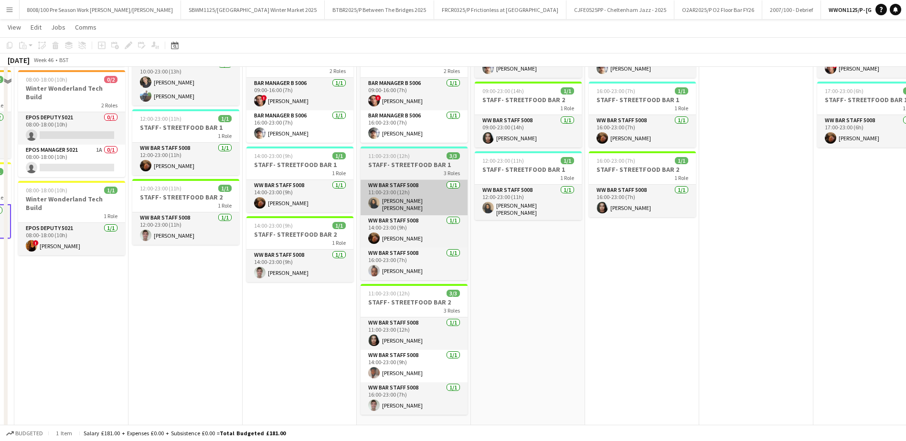
scroll to position [191, 0]
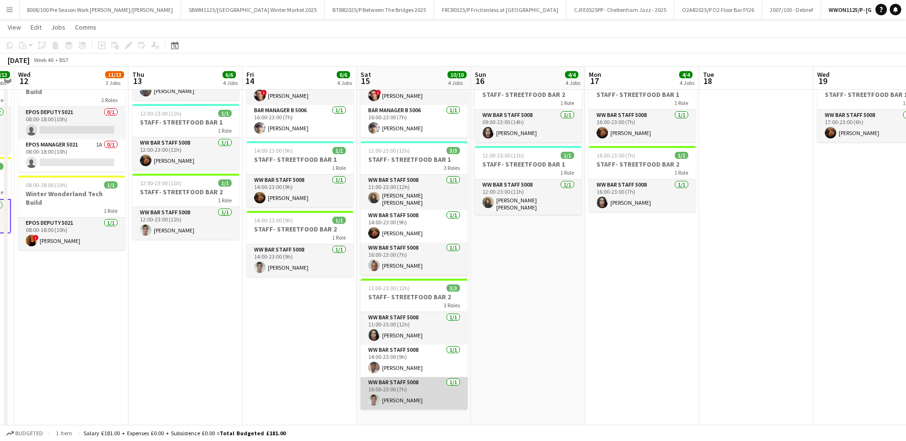
click at [407, 392] on app-card-role "WW Bar Staff 5008 [DATE] 16:00-23:00 (7h) [PERSON_NAME]" at bounding box center [414, 393] width 107 height 32
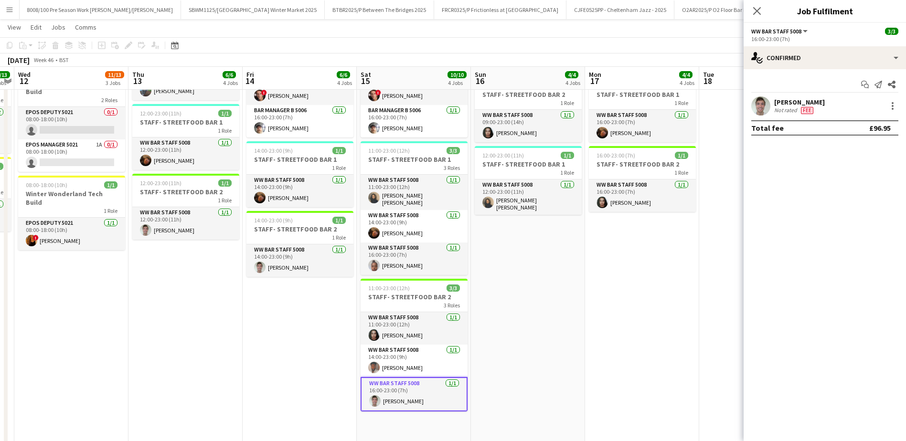
click at [762, 104] on app-user-avatar at bounding box center [761, 106] width 19 height 19
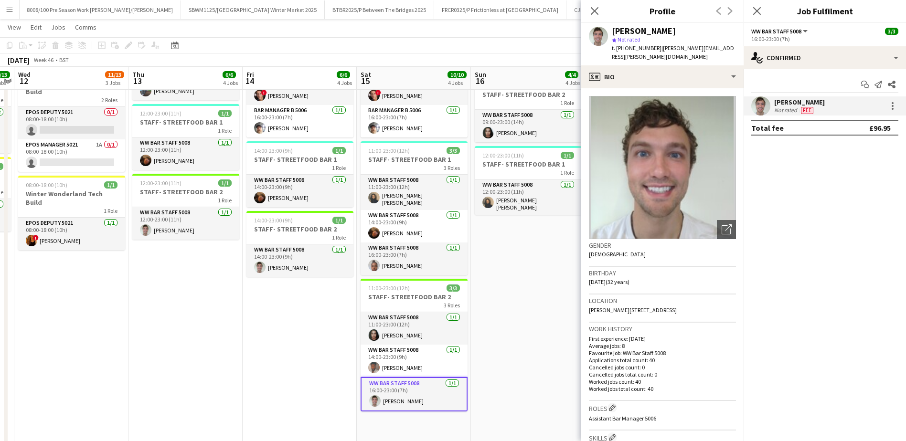
click at [590, 15] on app-icon "Close pop-in" at bounding box center [594, 10] width 11 height 11
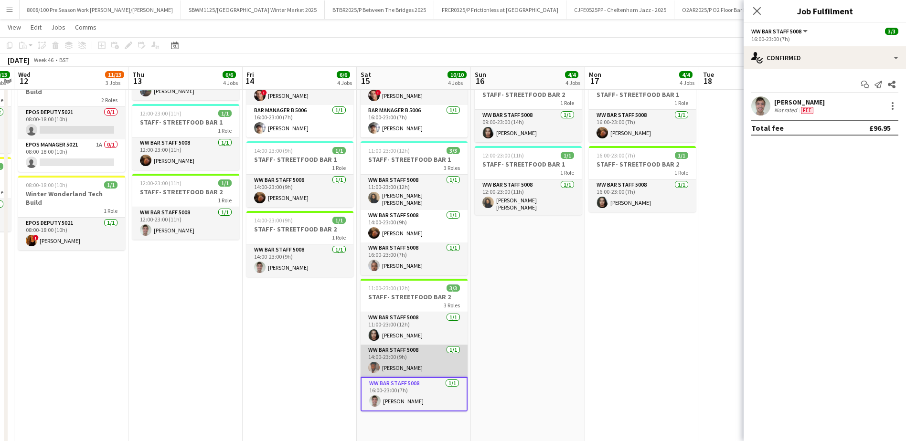
click at [409, 358] on app-card-role "WW Bar Staff 5008 [DATE] 14:00-23:00 (9h) [PERSON_NAME]" at bounding box center [414, 361] width 107 height 32
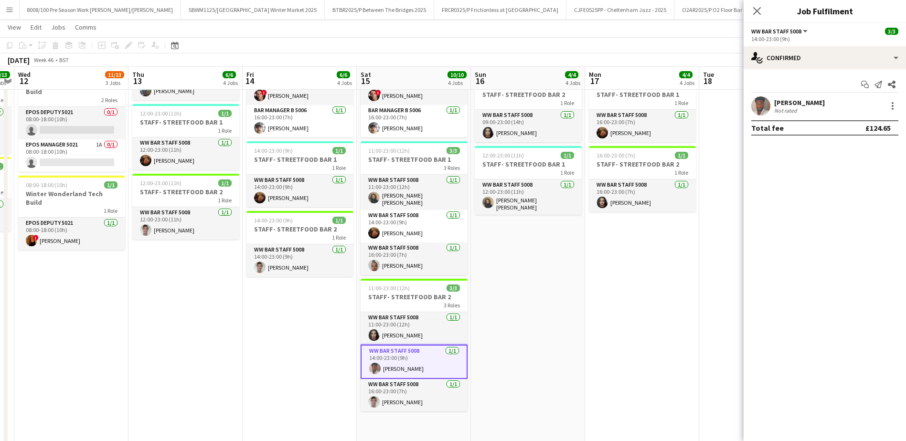
click at [790, 108] on div "Not rated" at bounding box center [787, 110] width 25 height 7
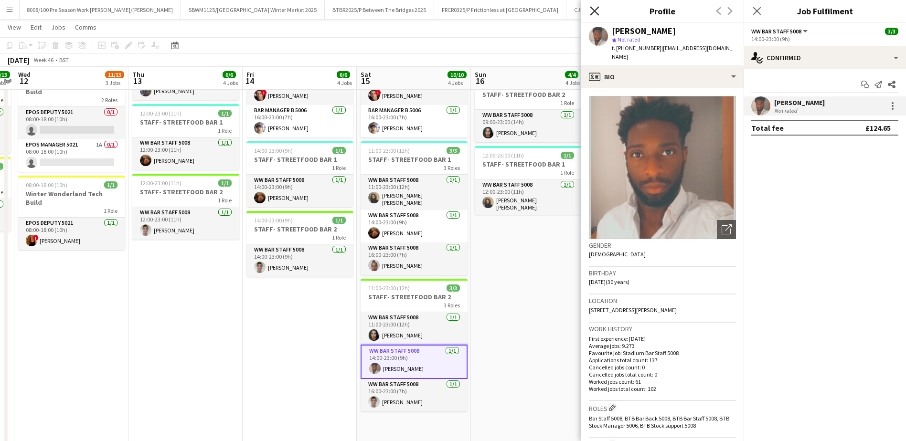
click at [596, 10] on icon at bounding box center [594, 10] width 9 height 9
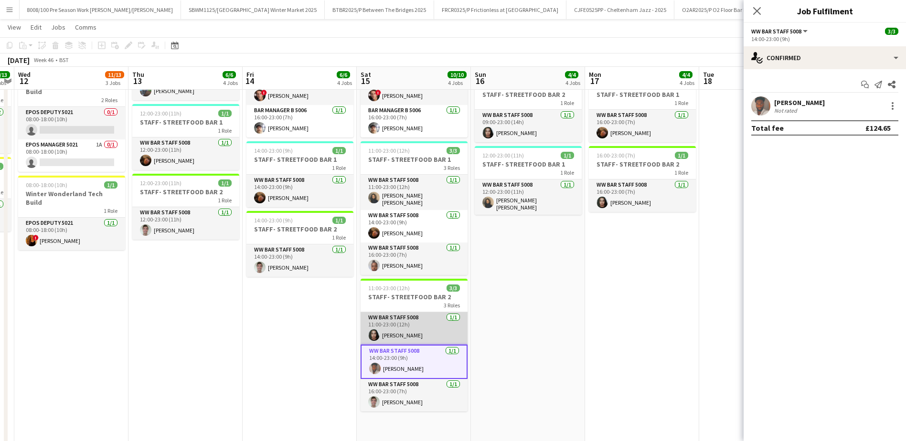
click at [439, 330] on app-card-role "WW Bar Staff 5008 [DATE] 11:00-23:00 (12h) [PERSON_NAME]" at bounding box center [414, 328] width 107 height 32
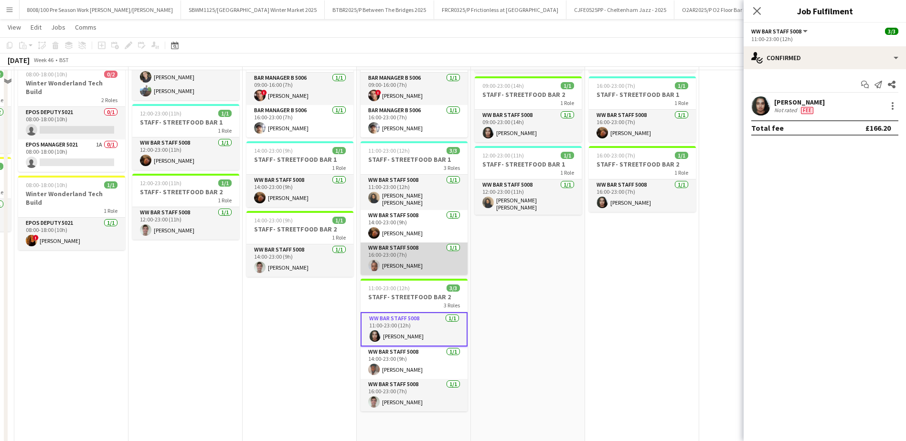
scroll to position [143, 0]
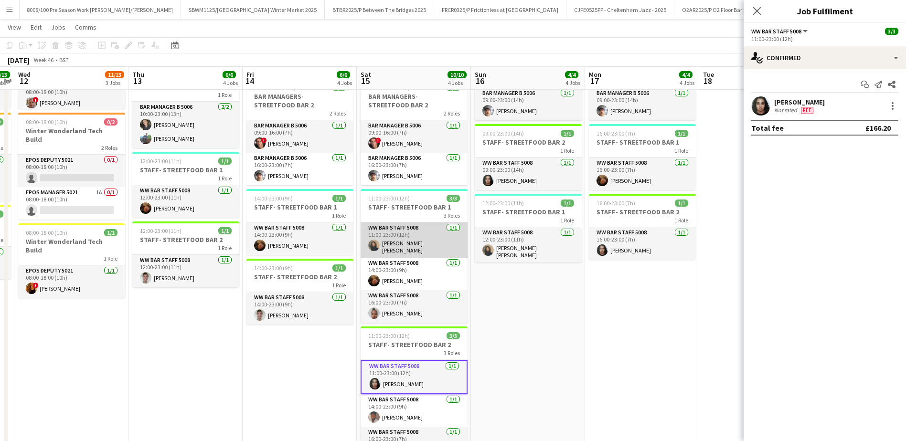
click at [420, 240] on app-card-role "WW Bar Staff 5008 [DATE] 11:00-23:00 (12h) [PERSON_NAME] [PERSON_NAME]" at bounding box center [414, 240] width 107 height 35
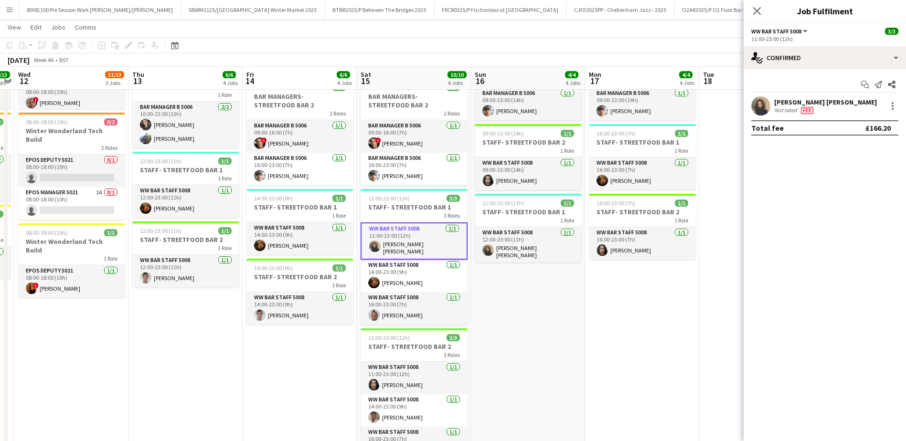
click at [798, 104] on div "[PERSON_NAME] [PERSON_NAME]" at bounding box center [826, 102] width 103 height 9
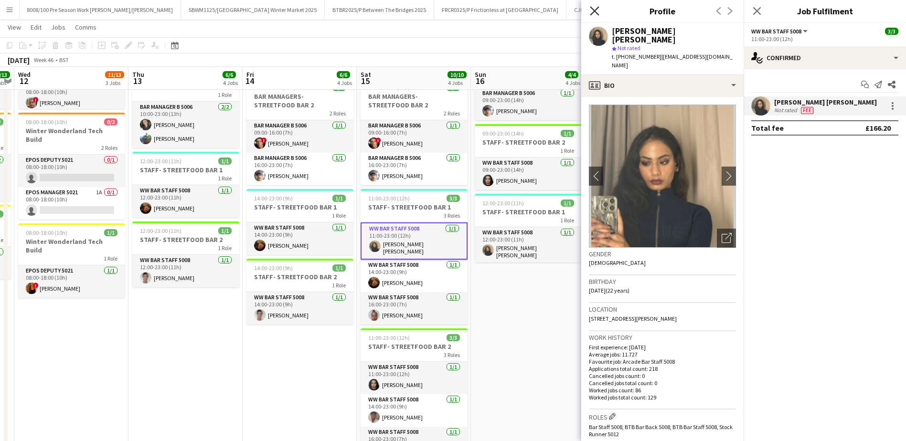
click at [599, 12] on icon "Close pop-in" at bounding box center [594, 10] width 9 height 9
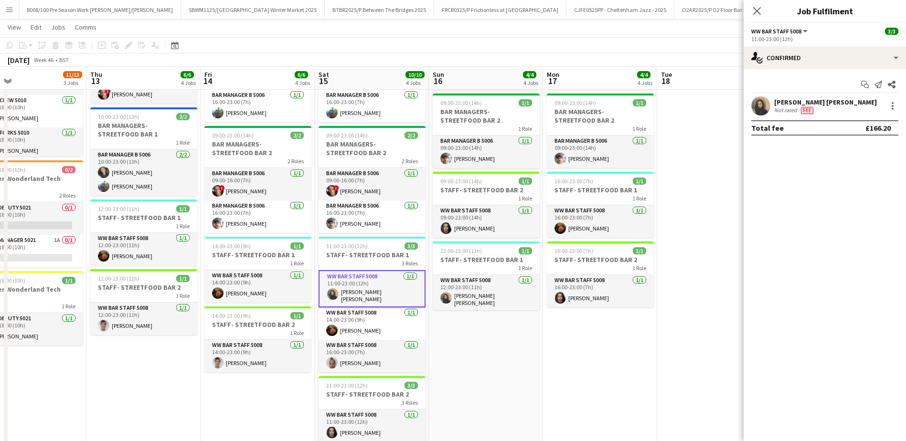
scroll to position [0, 289]
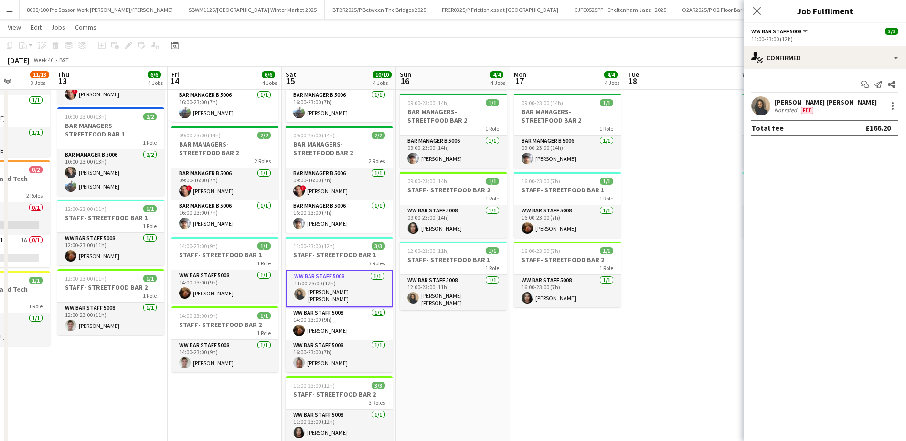
drag, startPoint x: 570, startPoint y: 338, endPoint x: 495, endPoint y: 343, distance: 75.2
click at [495, 343] on app-calendar-viewport "Mon 10 10/10 2 Jobs Tue 11 13/13 3 Jobs Wed 12 11/13 3 Jobs Thu 13 6/6 4 Jobs F…" at bounding box center [453, 242] width 906 height 600
click at [439, 145] on app-card-role "Bar Manager B 5006 [DATE] 09:00-23:00 (14h) [PERSON_NAME]" at bounding box center [453, 152] width 107 height 32
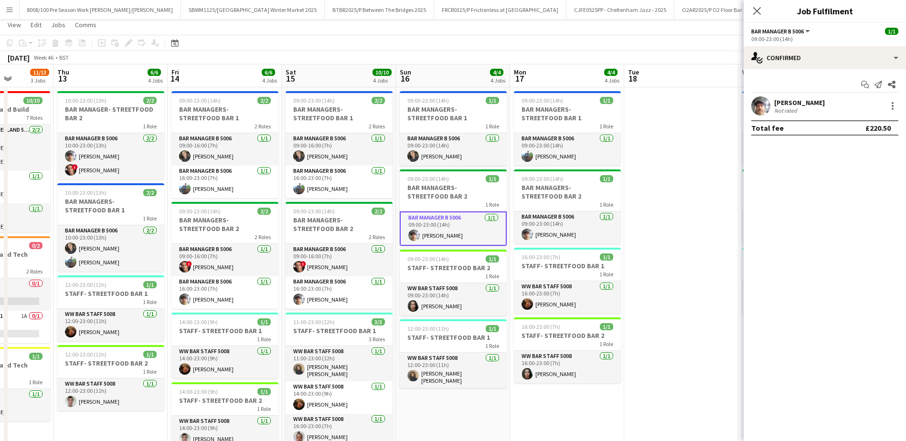
scroll to position [0, 0]
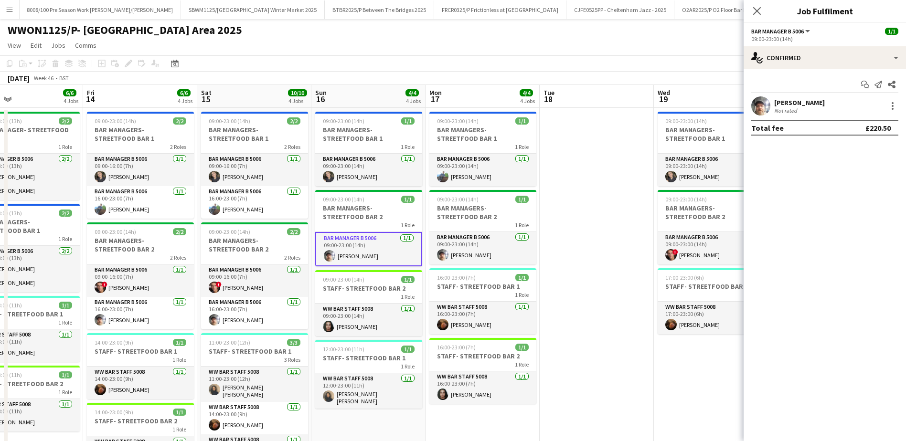
drag, startPoint x: 704, startPoint y: 247, endPoint x: 330, endPoint y: 211, distance: 375.8
click at [344, 213] on app-calendar-viewport "Mon 10 10/10 2 Jobs Tue 11 13/13 3 Jobs Wed 12 11/13 3 Jobs Thu 13 6/6 4 Jobs F…" at bounding box center [453, 361] width 906 height 553
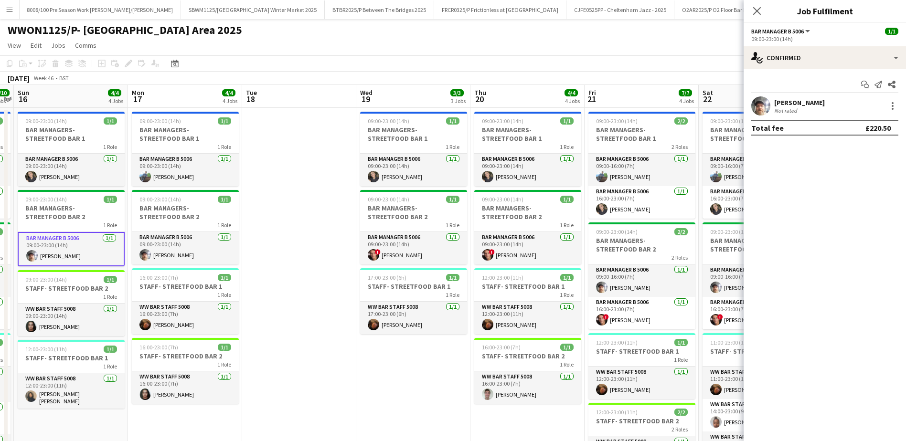
scroll to position [0, 334]
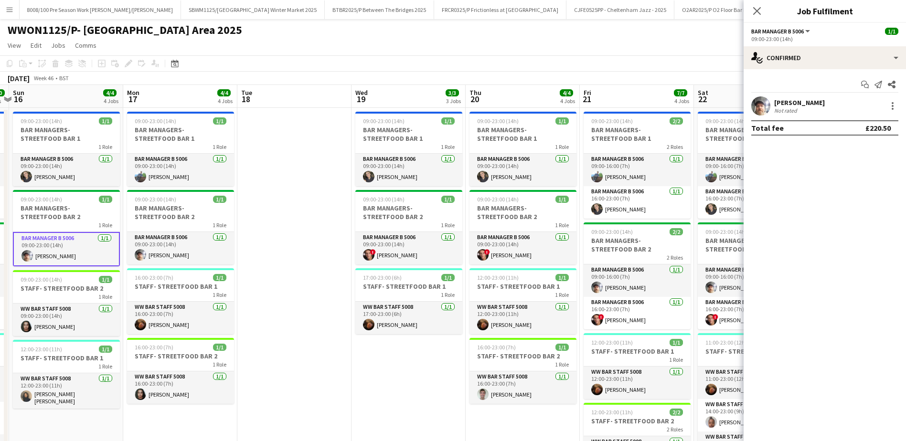
drag, startPoint x: 477, startPoint y: 368, endPoint x: 450, endPoint y: 371, distance: 27.3
click at [450, 371] on app-calendar-viewport "Thu 13 6/6 4 Jobs Fri 14 6/6 4 Jobs Sat 15 10/10 4 Jobs Sun 16 4/4 4 Jobs Mon 1…" at bounding box center [453, 361] width 906 height 553
click at [398, 252] on app-card-role "Bar Manager B 5006 [DATE] 09:00-23:00 (14h) ! [PERSON_NAME]" at bounding box center [408, 248] width 107 height 32
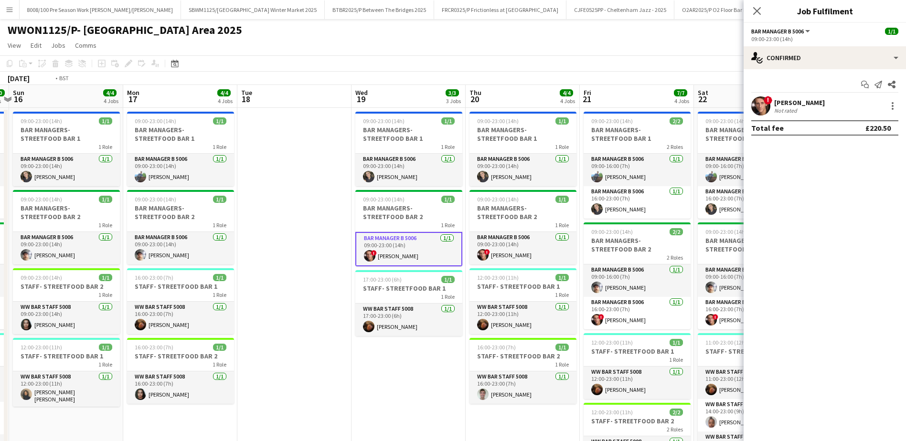
drag, startPoint x: 421, startPoint y: 361, endPoint x: 143, endPoint y: 368, distance: 278.2
click at [143, 369] on app-calendar-viewport "Thu 13 6/6 4 Jobs Fri 14 6/6 4 Jobs Sat 15 10/10 4 Jobs Sun 16 4/4 4 Jobs Mon 1…" at bounding box center [453, 361] width 906 height 553
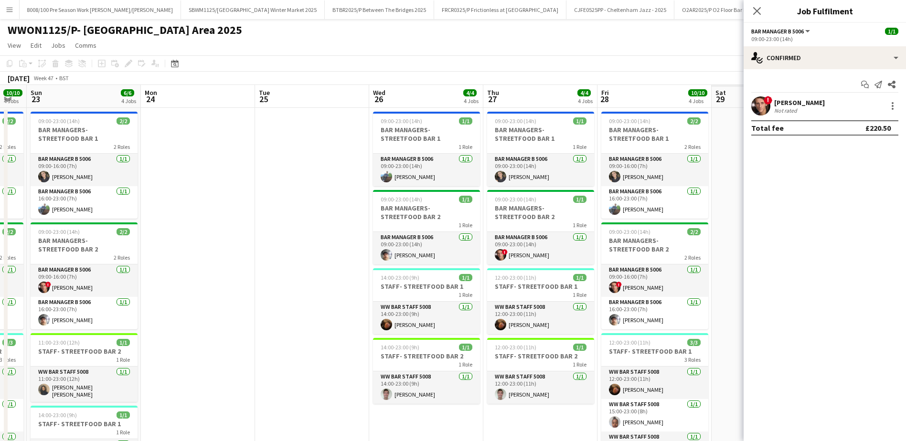
drag, startPoint x: 705, startPoint y: 228, endPoint x: 198, endPoint y: 227, distance: 506.5
click at [198, 227] on app-calendar-viewport "Thu 20 4/4 4 Jobs Fri 21 7/7 4 Jobs Sat 22 10/10 4 Jobs Sun 23 6/6 4 Jobs Mon 2…" at bounding box center [453, 361] width 906 height 553
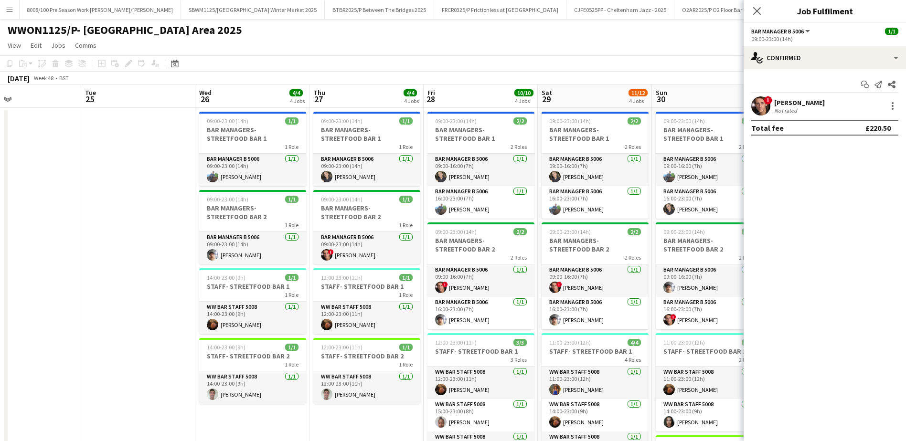
scroll to position [0, 335]
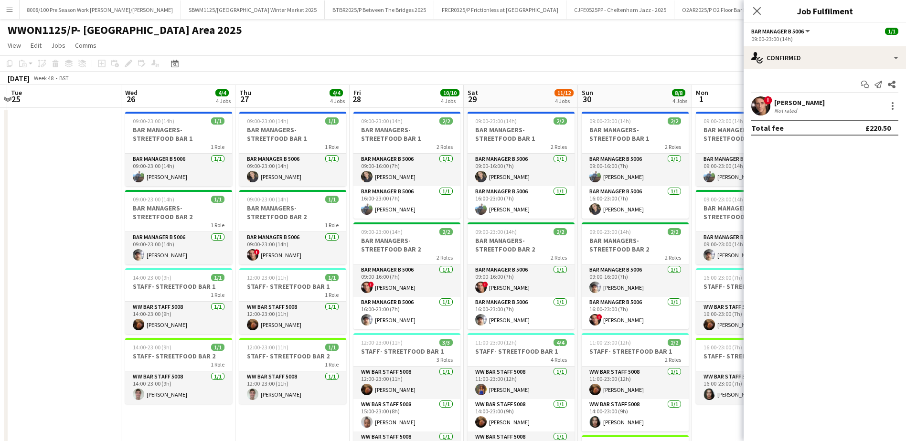
drag, startPoint x: 248, startPoint y: 319, endPoint x: -2, endPoint y: 318, distance: 249.4
click at [0, 318] on html "Menu Boards Boards Boards All jobs Status Workforce Workforce My Workforce Recr…" at bounding box center [453, 328] width 906 height 657
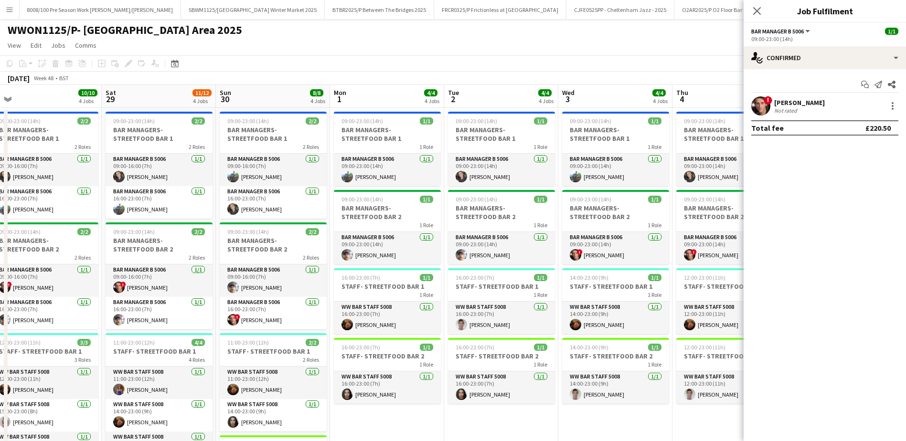
scroll to position [0, 364]
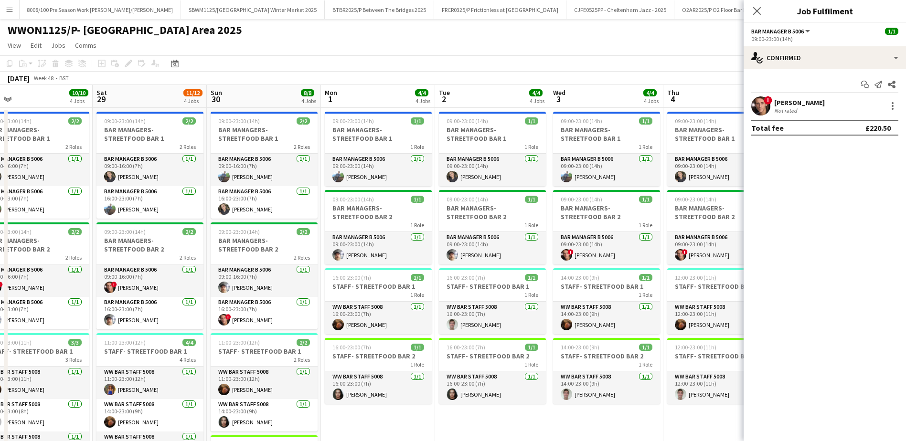
drag, startPoint x: 630, startPoint y: 96, endPoint x: 259, endPoint y: 96, distance: 371.3
click at [259, 96] on app-calendar-viewport "Tue 25 Wed 26 4/4 4 Jobs Thu 27 4/4 4 Jobs Fri 28 10/10 4 Jobs Sat 29 11/12 4 J…" at bounding box center [453, 363] width 906 height 556
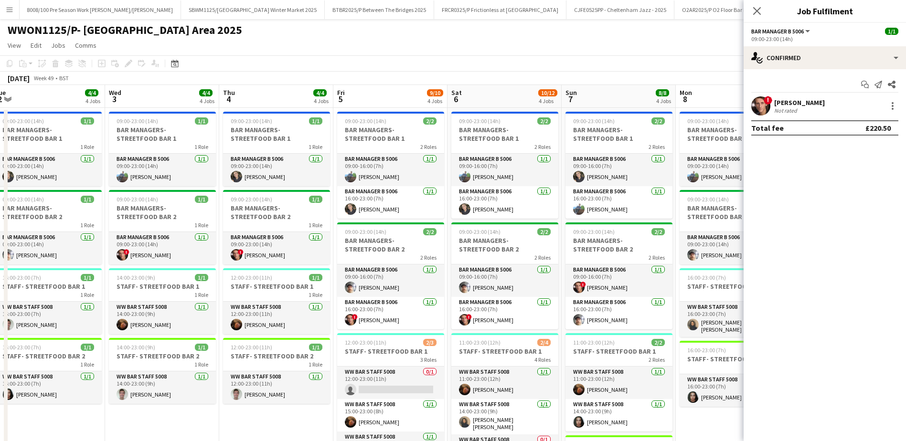
scroll to position [0, 353]
drag, startPoint x: 625, startPoint y: 88, endPoint x: 180, endPoint y: 156, distance: 450.5
click at [180, 156] on app-calendar-viewport "Sat 29 11/12 4 Jobs Sun 30 8/8 4 Jobs Mon 1 4/4 4 Jobs Tue 2 4/4 4 Jobs Wed 3 4…" at bounding box center [453, 363] width 906 height 556
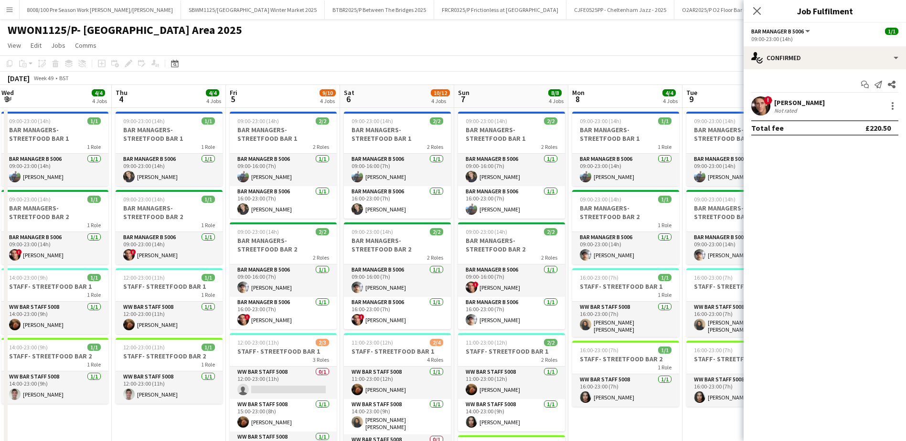
scroll to position [0, 345]
drag, startPoint x: 527, startPoint y: 99, endPoint x: 420, endPoint y: 85, distance: 108.0
click at [420, 85] on app-calendar-viewport "Sun 30 8/8 4 Jobs Mon 1 4/4 4 Jobs Tue 2 4/4 4 Jobs Wed 3 4/4 4 Jobs Thu 4 4/4 …" at bounding box center [453, 363] width 906 height 556
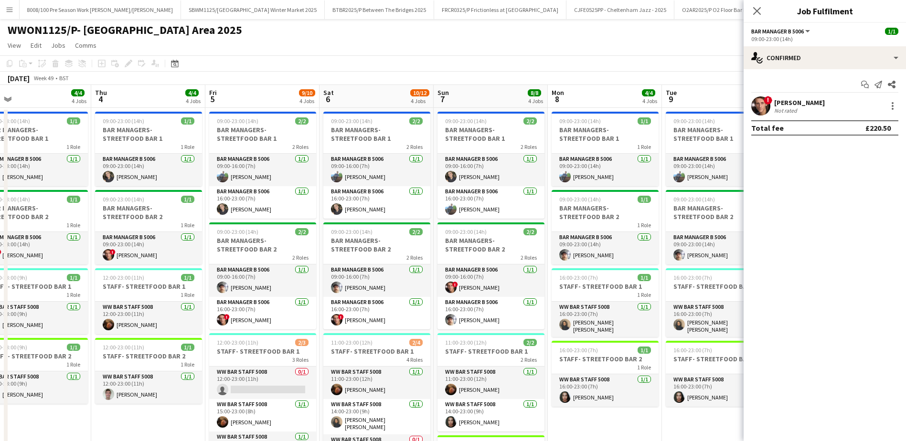
scroll to position [0, 384]
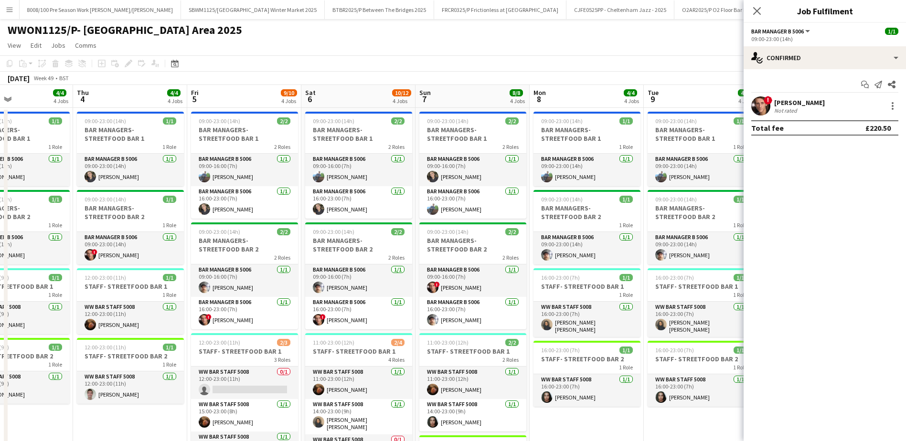
drag, startPoint x: 644, startPoint y: 90, endPoint x: 384, endPoint y: 76, distance: 259.8
click at [384, 76] on app-calendar "Copy Paste Paste Ctrl+V Paste with crew Ctrl+Shift+V Paste linked Job [GEOGRAPH…" at bounding box center [453, 347] width 906 height 585
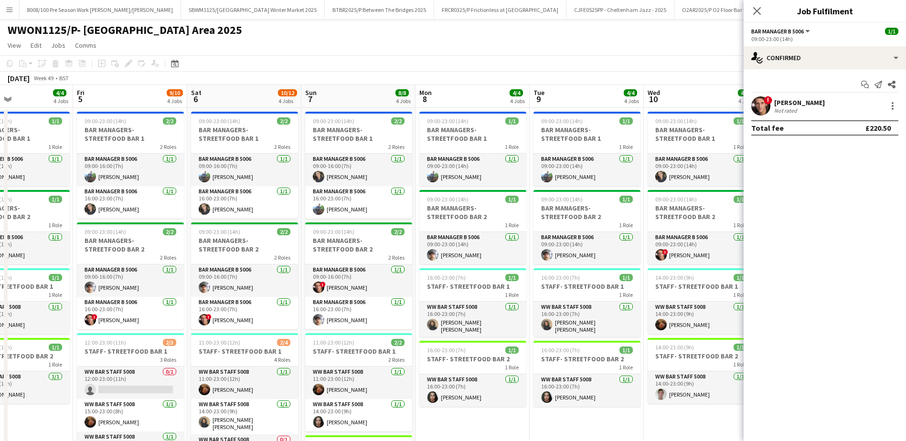
drag, startPoint x: 677, startPoint y: 102, endPoint x: 468, endPoint y: 111, distance: 209.0
click at [495, 111] on app-calendar-viewport "Mon 1 4/4 4 Jobs Tue 2 4/4 4 Jobs Wed 3 4/4 4 Jobs Thu 4 4/4 4 Jobs Fri 5 9/10 …" at bounding box center [453, 363] width 906 height 556
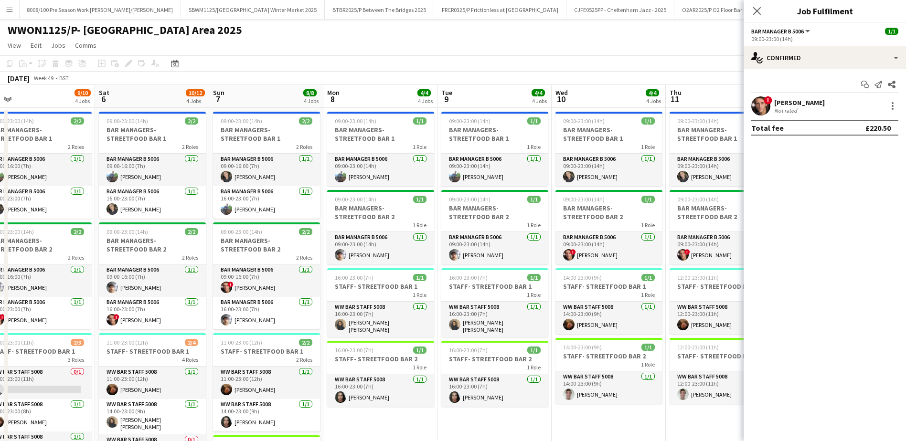
drag, startPoint x: 603, startPoint y: 104, endPoint x: 444, endPoint y: 108, distance: 159.2
click at [455, 109] on app-calendar-viewport "Wed 3 4/4 4 Jobs Thu 4 4/4 4 Jobs Fri 5 9/10 4 Jobs Sat 6 10/12 4 Jobs Sun 7 8/…" at bounding box center [453, 363] width 906 height 556
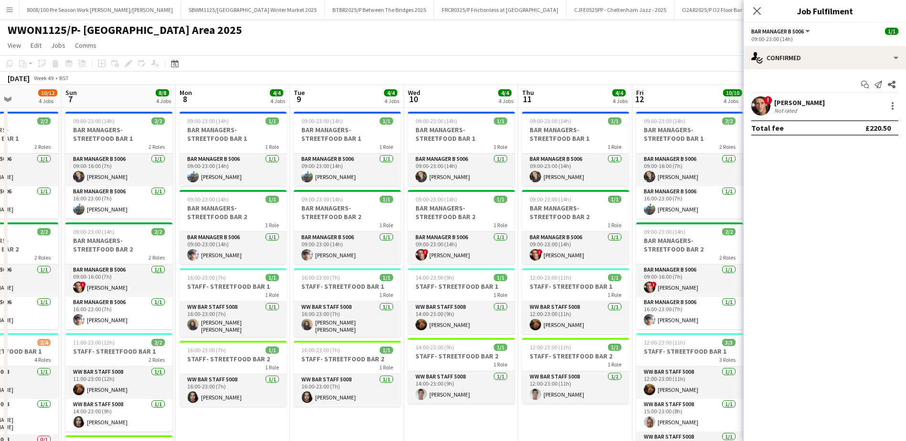
drag, startPoint x: 560, startPoint y: 108, endPoint x: 410, endPoint y: 108, distance: 149.6
click at [440, 108] on app-calendar-viewport "Thu 4 4/4 4 Jobs Fri 5 9/10 4 Jobs Sat 6 10/12 4 Jobs Sun 7 8/8 4 Jobs Mon 8 4/…" at bounding box center [453, 363] width 906 height 556
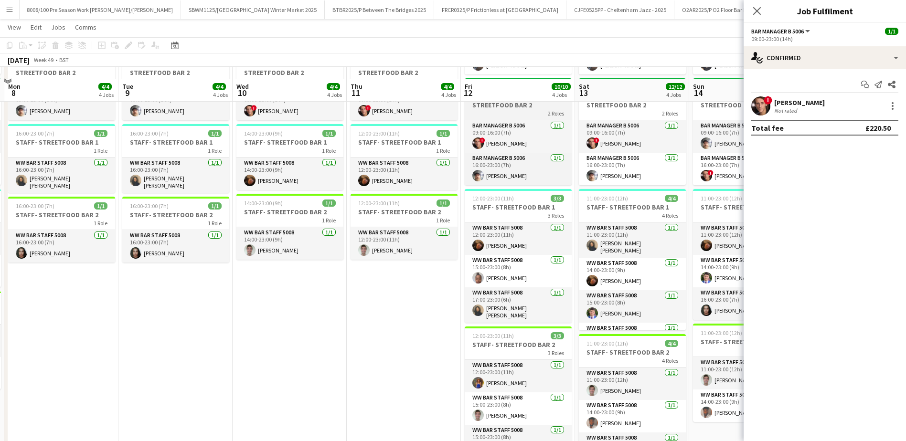
scroll to position [215, 0]
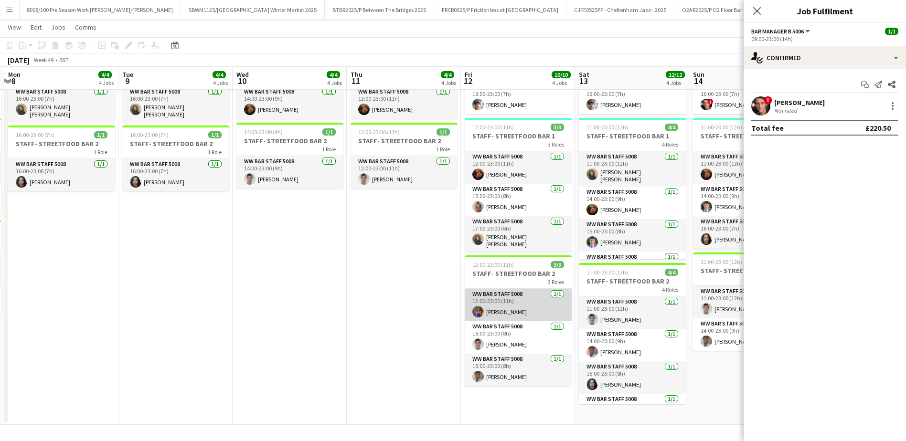
click at [533, 304] on app-card-role "WW Bar Staff 5008 [DATE] 12:00-23:00 (11h) [PERSON_NAME]" at bounding box center [518, 305] width 107 height 32
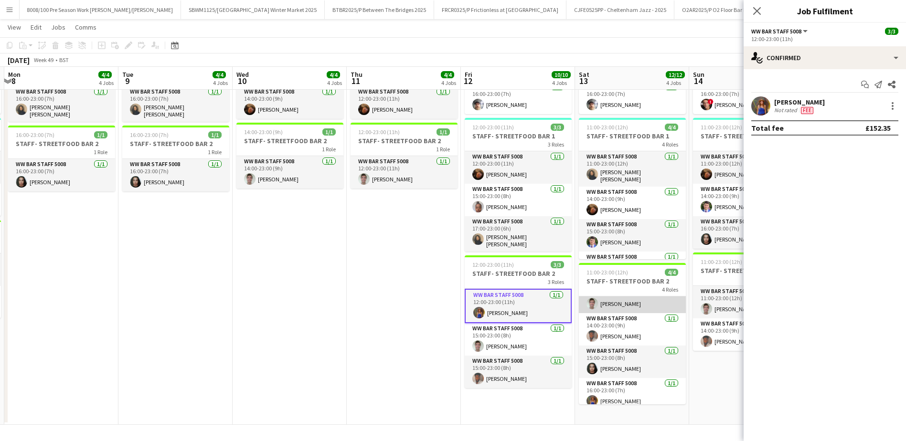
scroll to position [22, 0]
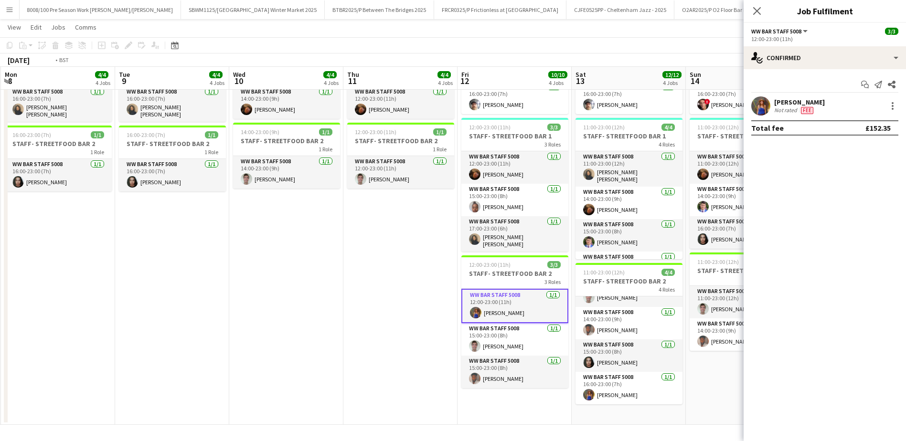
drag, startPoint x: 641, startPoint y: 77, endPoint x: 389, endPoint y: 76, distance: 251.8
click at [397, 76] on app-calendar-viewport "Fri 5 9/10 4 Jobs Sat 6 10/12 4 Jobs Sun 7 8/8 4 Jobs Mon 8 4/4 4 Jobs Tue 9 4/…" at bounding box center [453, 124] width 906 height 603
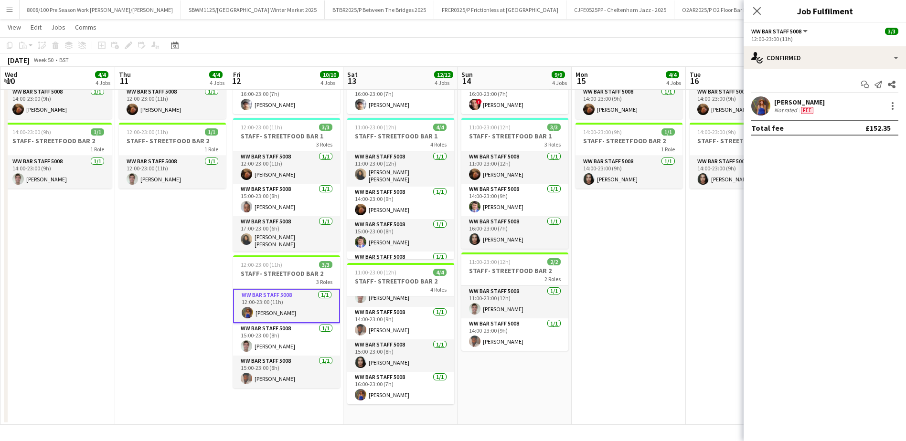
scroll to position [0, 355]
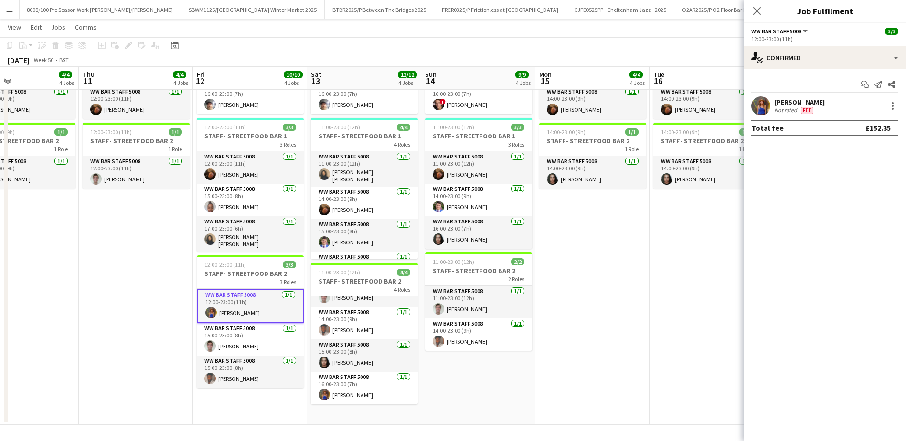
drag, startPoint x: 615, startPoint y: 73, endPoint x: 357, endPoint y: 76, distance: 258.0
click at [379, 76] on app-calendar-viewport "Sun 7 8/8 4 Jobs Mon 8 4/4 4 Jobs Tue 9 4/4 4 Jobs Wed 10 4/4 4 Jobs Thu 11 4/4…" at bounding box center [453, 124] width 906 height 603
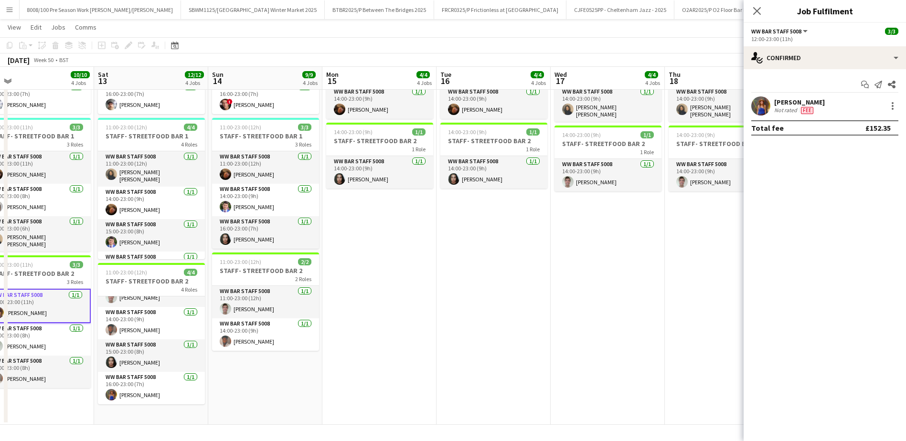
drag, startPoint x: 514, startPoint y: 76, endPoint x: 439, endPoint y: 79, distance: 74.6
click at [441, 79] on app-calendar-viewport "Tue 9 4/4 4 Jobs Wed 10 4/4 4 Jobs Thu 11 4/4 4 Jobs Fri 12 10/10 4 Jobs Sat 13…" at bounding box center [453, 124] width 906 height 603
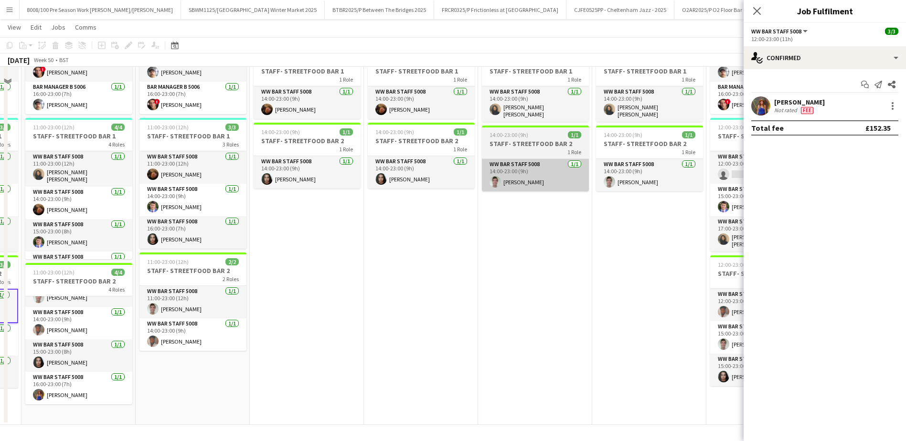
scroll to position [23, 0]
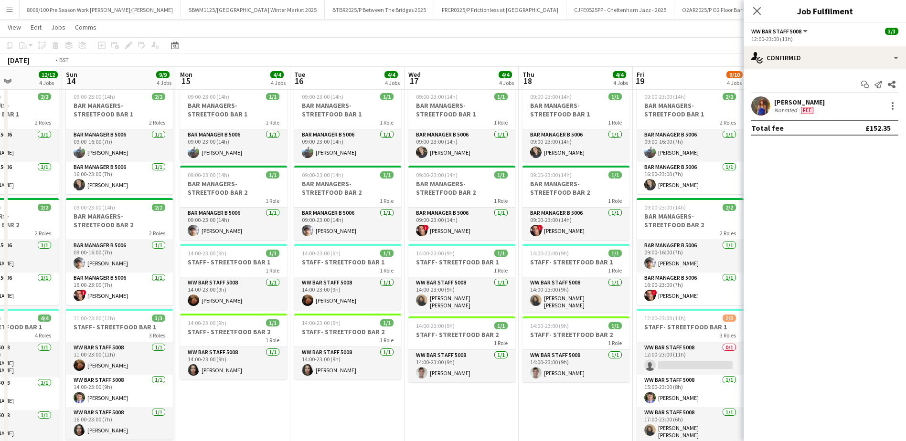
drag, startPoint x: 667, startPoint y: 77, endPoint x: 220, endPoint y: 83, distance: 446.8
click at [223, 83] on app-calendar-viewport "Wed 10 4/4 4 Jobs Thu 11 4/4 4 Jobs Fri 12 10/10 4 Jobs Sat 13 12/12 4 Jobs Sun…" at bounding box center [453, 315] width 906 height 603
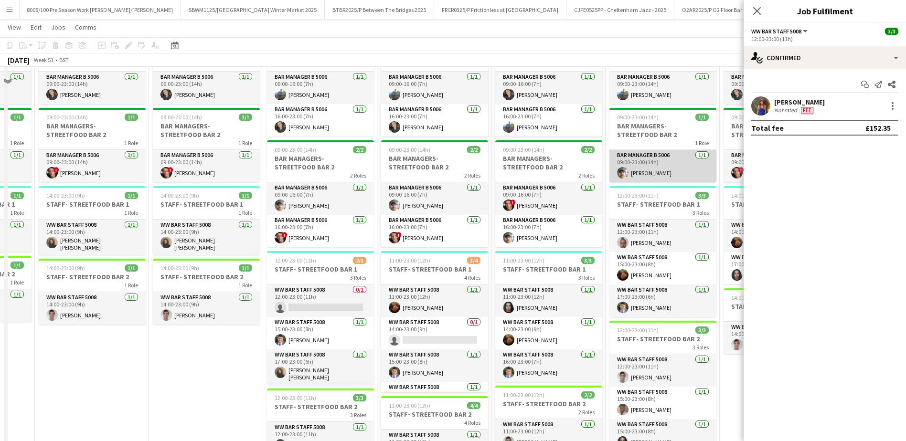
scroll to position [0, 0]
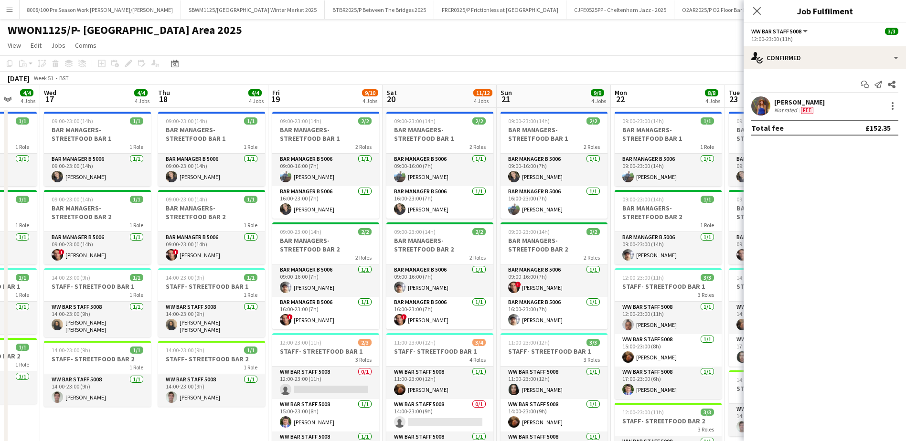
drag, startPoint x: 664, startPoint y: 105, endPoint x: 169, endPoint y: 105, distance: 495.5
click at [169, 105] on app-calendar-viewport "Sun 14 9/9 4 Jobs Mon 15 4/4 4 Jobs Tue 16 4/4 4 Jobs Wed 17 4/4 4 Jobs Thu 18 …" at bounding box center [453, 363] width 906 height 556
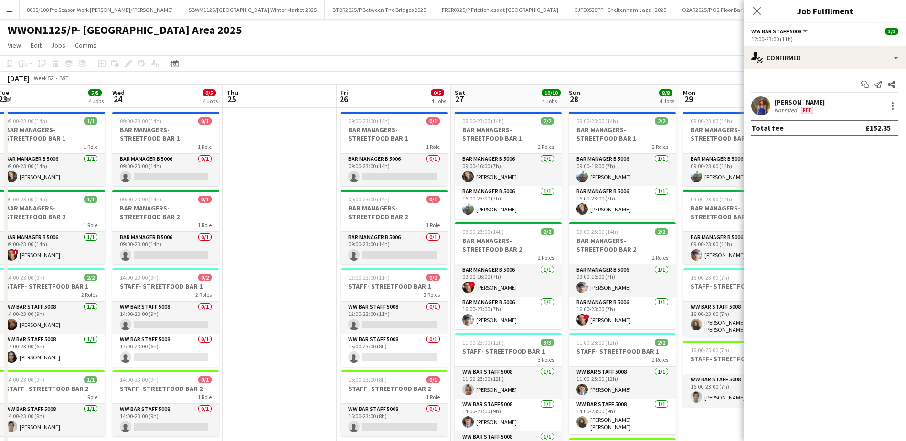
drag, startPoint x: 637, startPoint y: 99, endPoint x: 392, endPoint y: 100, distance: 245.1
click at [393, 100] on app-calendar-viewport "Sat 20 11/12 4 Jobs Sun 21 9/9 4 Jobs Mon 22 8/8 4 Jobs Tue 23 5/5 4 Jobs Wed 2…" at bounding box center [453, 363] width 906 height 556
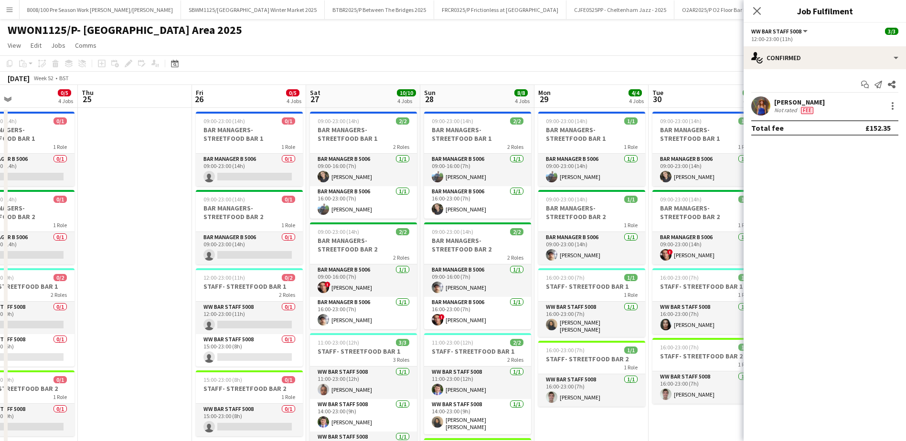
drag, startPoint x: 696, startPoint y: 96, endPoint x: 385, endPoint y: 105, distance: 311.2
click at [410, 105] on app-calendar-viewport "Sun 21 9/9 4 Jobs Mon 22 8/8 4 Jobs Tue 23 5/5 4 Jobs Wed 24 0/5 4 Jobs Thu 25 …" at bounding box center [453, 363] width 906 height 556
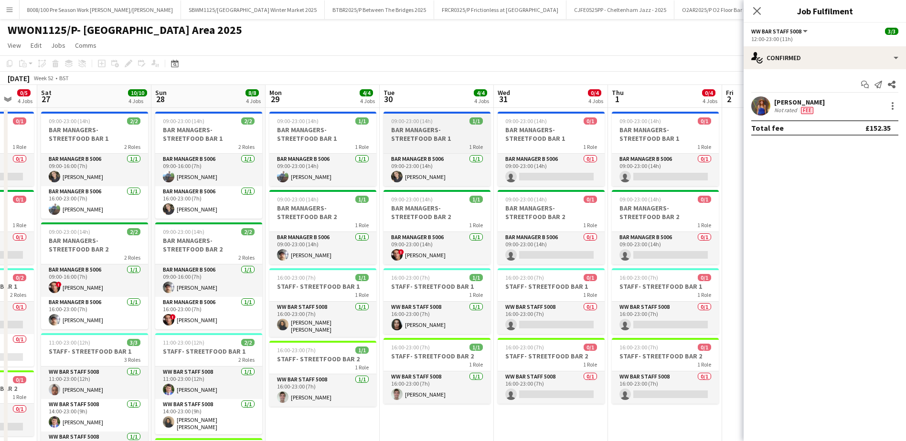
drag, startPoint x: 432, startPoint y: 112, endPoint x: 381, endPoint y: 112, distance: 51.1
click at [409, 112] on app-calendar-viewport "Wed 24 0/5 4 Jobs Thu 25 Fri 26 0/5 4 Jobs Sat 27 10/10 4 Jobs Sun 28 8/8 4 Job…" at bounding box center [453, 363] width 906 height 556
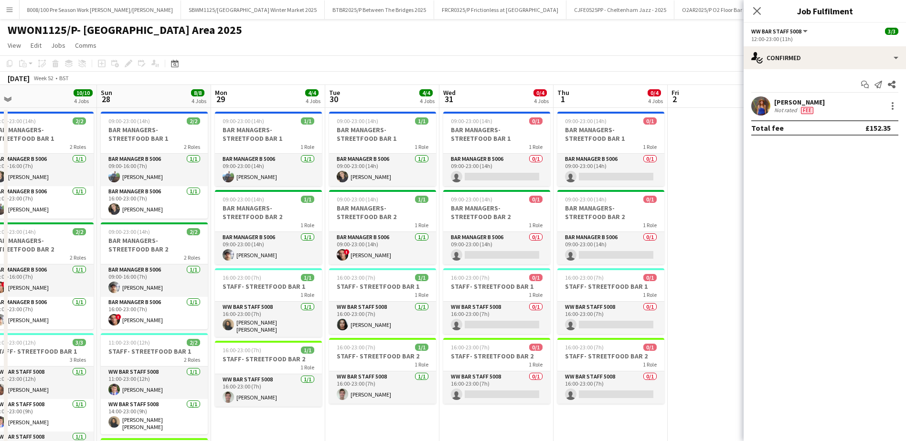
click at [362, 114] on app-calendar-viewport "Wed 24 0/5 4 Jobs Thu 25 Fri 26 0/5 4 Jobs Sat 27 10/10 4 Jobs Sun 28 8/8 4 Job…" at bounding box center [453, 363] width 906 height 556
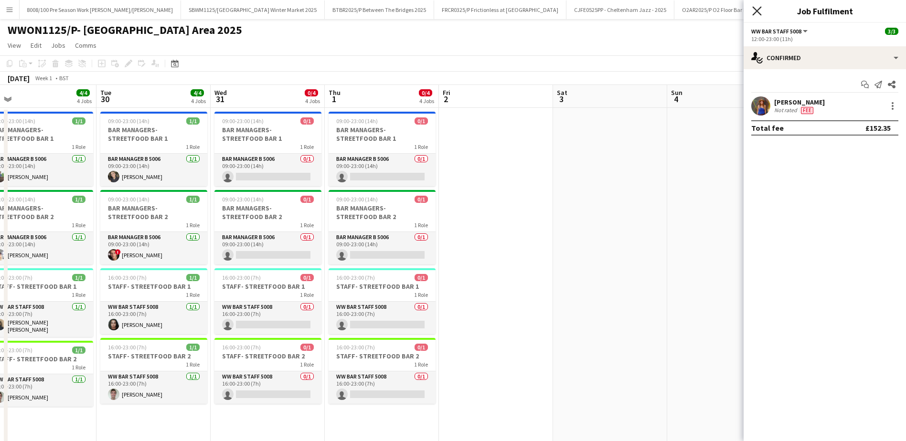
click at [755, 13] on icon at bounding box center [757, 10] width 9 height 9
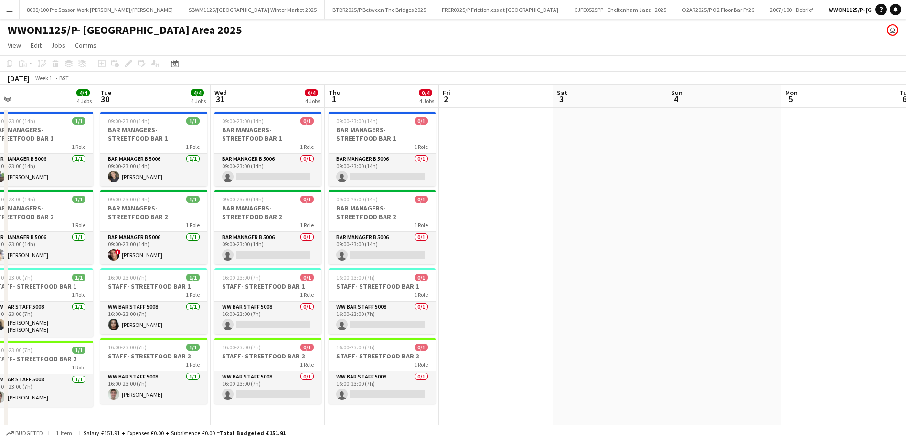
click at [604, 251] on app-date-cell at bounding box center [610, 374] width 114 height 533
